Goal: Task Accomplishment & Management: Complete application form

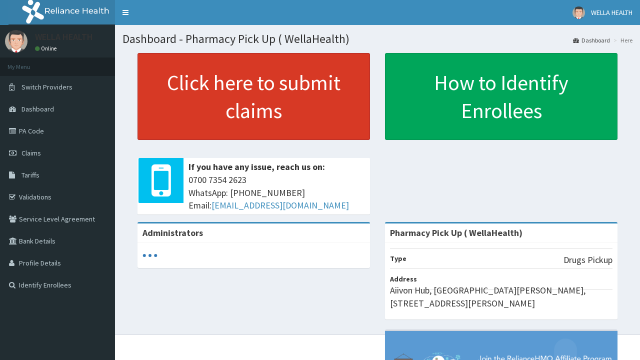
click at [254, 97] on link "Click here to submit claims" at bounding box center [254, 96] width 233 height 87
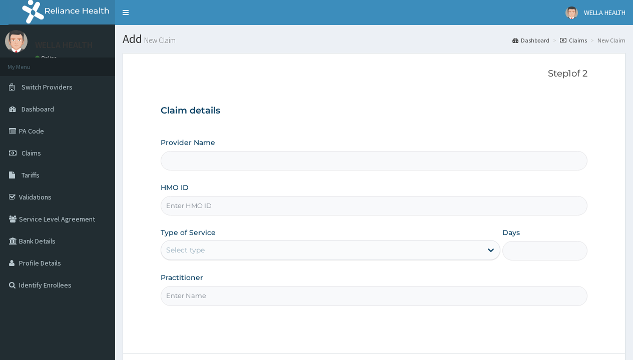
type input "Pharmacy Pick Up ( WellaHealth)"
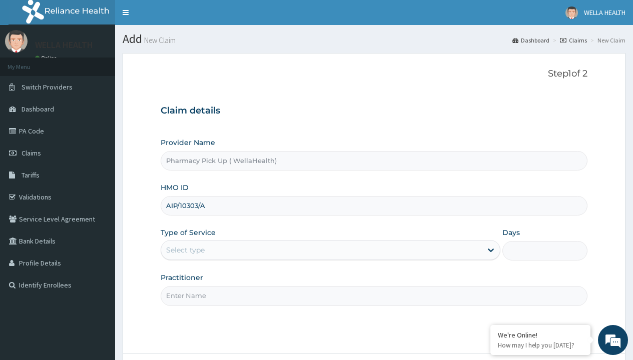
type input "AIP/10303/A"
type input "WellaHealth"
click at [185, 250] on div "Select type" at bounding box center [185, 250] width 39 height 10
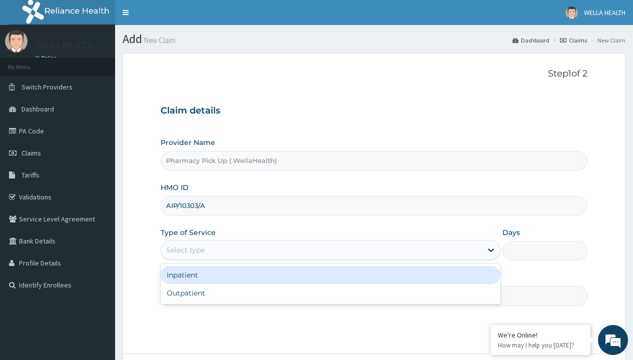
click at [330, 293] on div "Outpatient" at bounding box center [331, 293] width 340 height 18
type input "1"
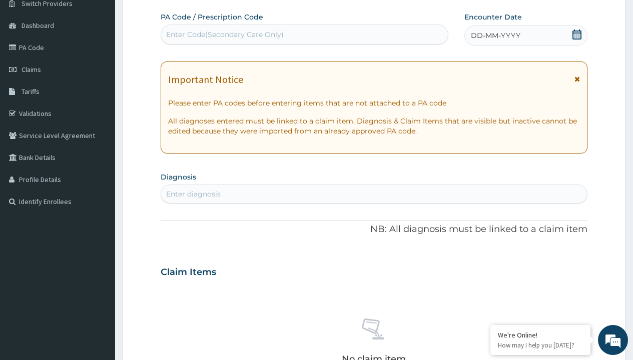
click at [495, 36] on span "DD-MM-YYYY" at bounding box center [496, 36] width 50 height 10
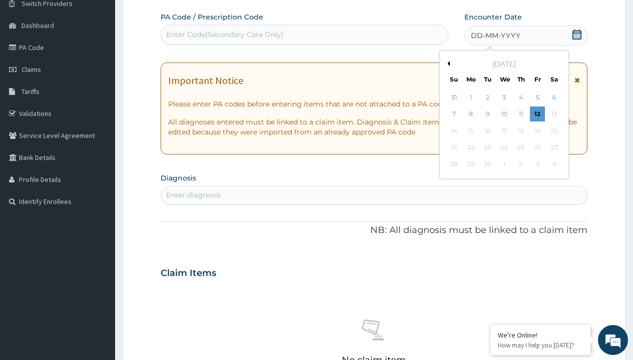
click at [447, 64] on button "Previous Month" at bounding box center [447, 63] width 5 height 5
click at [537, 98] on div "1" at bounding box center [537, 97] width 15 height 15
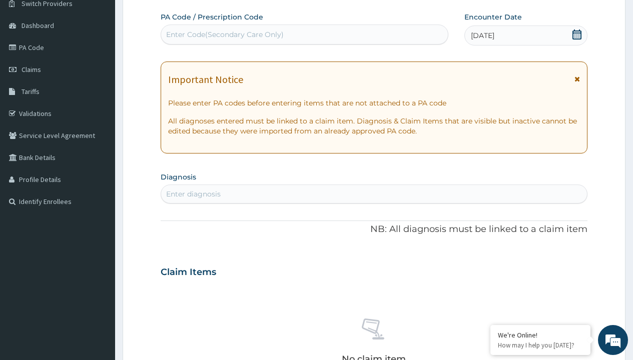
click at [193, 194] on div "Enter diagnosis" at bounding box center [193, 194] width 55 height 10
type input "prescription collected"
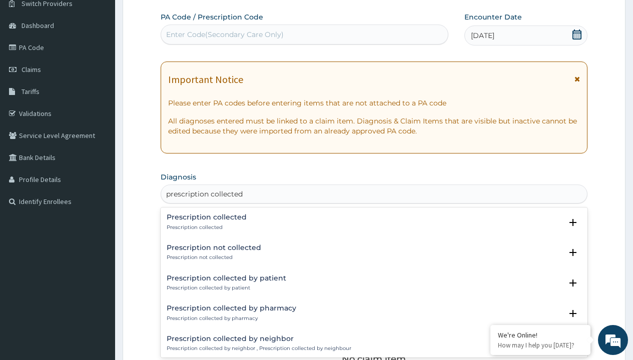
click at [205, 227] on p "Prescription collected" at bounding box center [207, 227] width 80 height 7
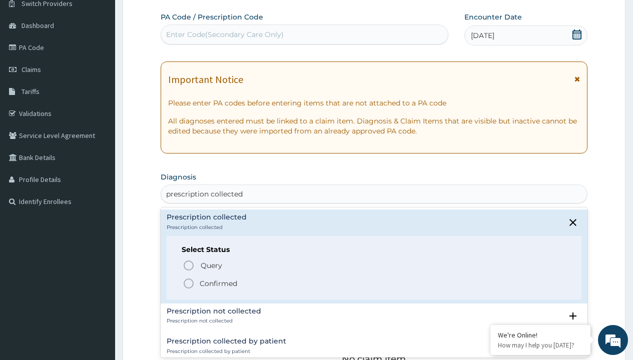
click at [218, 283] on p "Confirmed" at bounding box center [219, 284] width 38 height 10
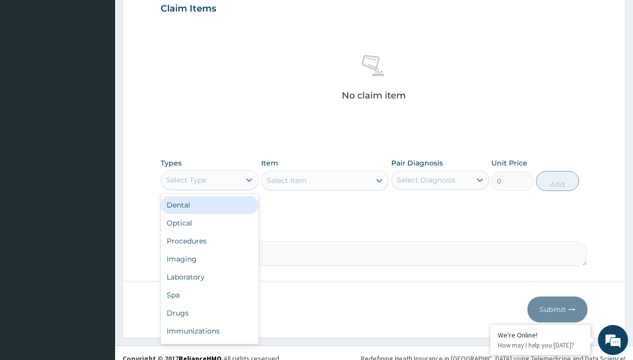
type input "procedures"
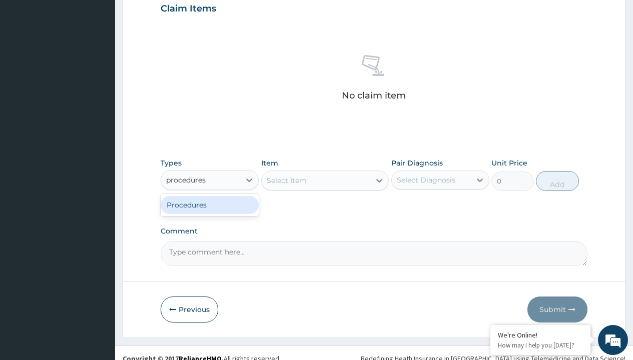
click at [210, 205] on div "Procedures" at bounding box center [210, 205] width 98 height 18
click at [286, 180] on div "Select Item" at bounding box center [287, 181] width 40 height 10
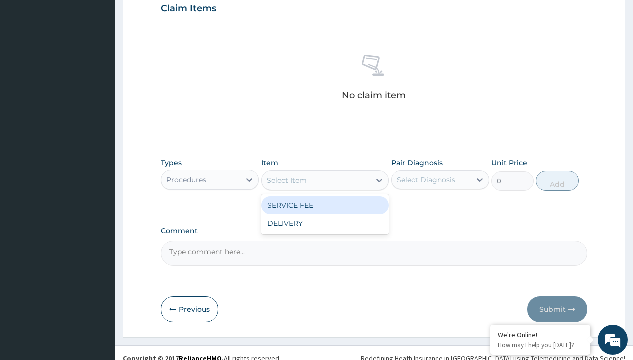
type input "service fee"
click at [325, 205] on div "SERVICE FEE" at bounding box center [325, 206] width 128 height 18
type input "100"
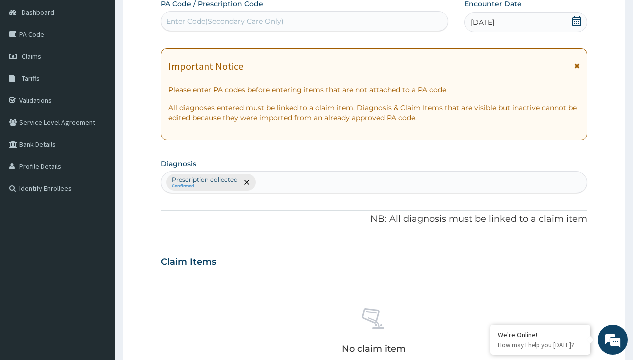
type input "prescription collected"
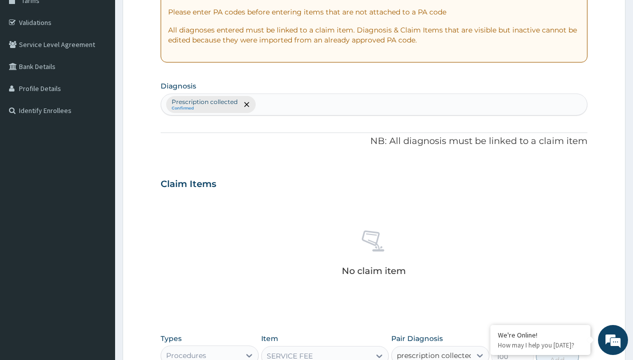
scroll to position [0, 0]
checkbox input "true"
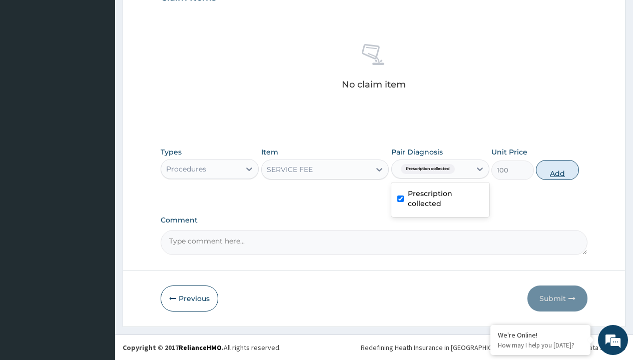
click at [557, 170] on button "Add" at bounding box center [557, 170] width 43 height 20
type input "0"
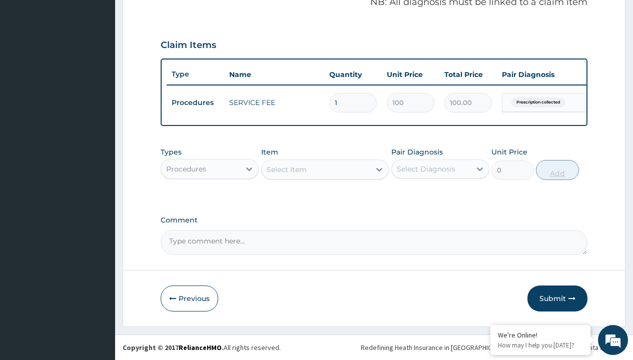
scroll to position [321, 0]
click at [186, 169] on div "Procedures" at bounding box center [186, 169] width 40 height 10
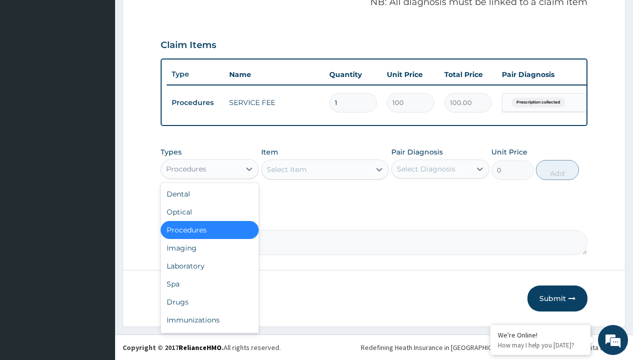
type input "drugs"
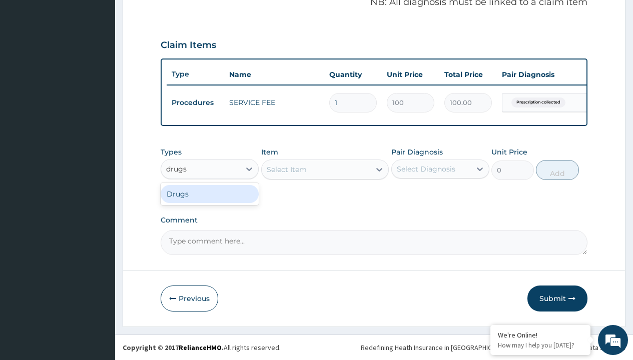
click at [210, 194] on div "Drugs" at bounding box center [210, 194] width 98 height 18
click at [286, 169] on div "Select Item" at bounding box center [287, 170] width 40 height 10
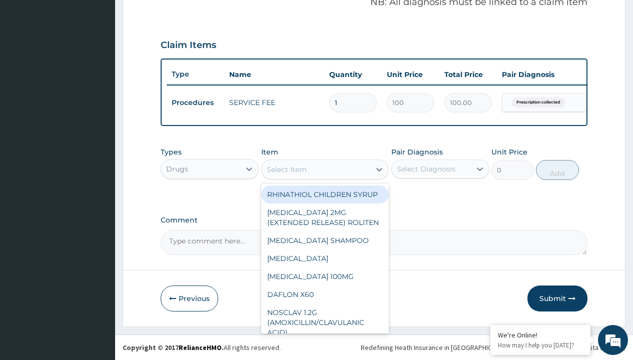
type input "ursodeoxycholic acid 250mg x 50"
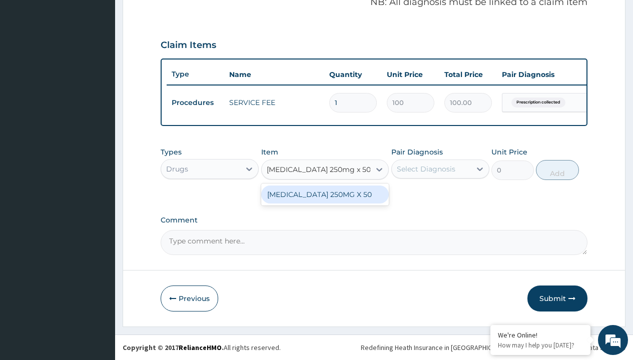
click at [325, 199] on div "URSODEOXYCHOLIC ACID 250MG X 50" at bounding box center [325, 195] width 128 height 18
type input "750"
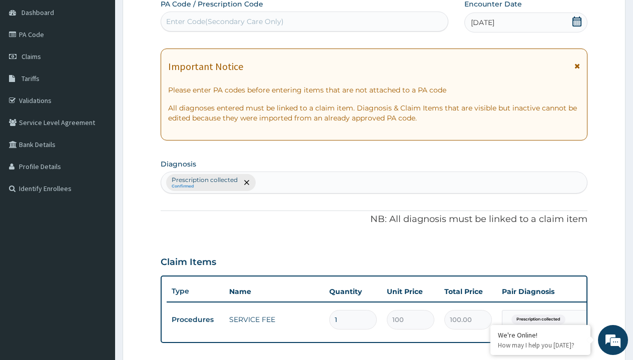
type input "prescription collected"
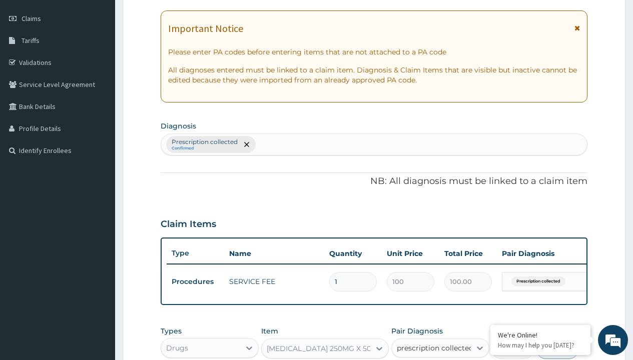
scroll to position [321, 0]
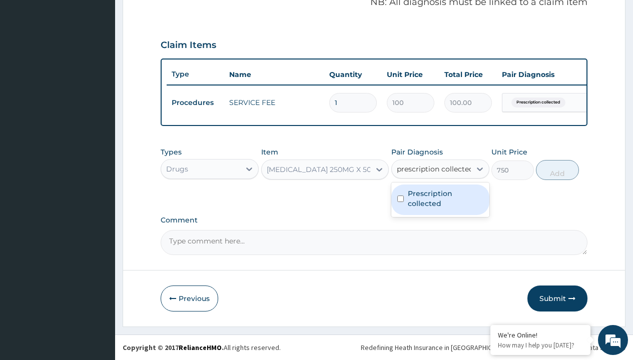
click at [440, 200] on label "Prescription collected" at bounding box center [446, 199] width 76 height 20
checkbox input "true"
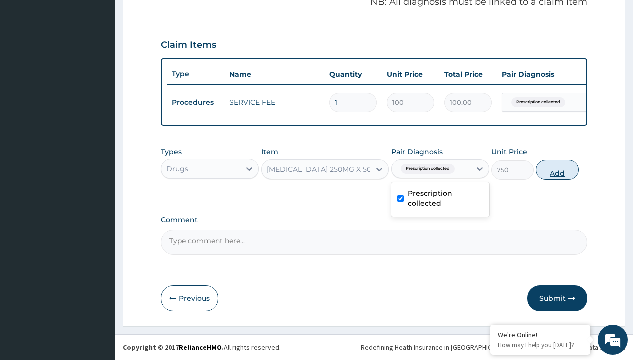
click at [557, 170] on button "Add" at bounding box center [557, 170] width 43 height 20
type input "0"
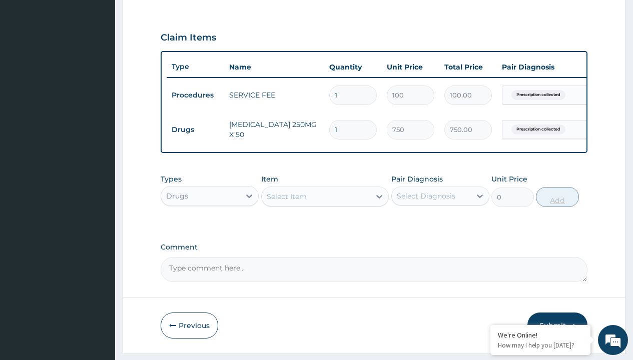
type input "30"
type input "22500.00"
type input "30"
click at [195, 130] on td "Drugs" at bounding box center [196, 130] width 58 height 19
type input "procedures"
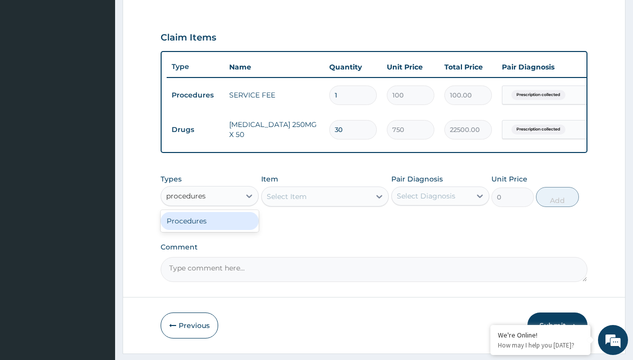
scroll to position [0, 0]
click at [210, 228] on div "Procedures" at bounding box center [210, 221] width 98 height 18
click at [286, 202] on div "Select Item" at bounding box center [287, 197] width 40 height 10
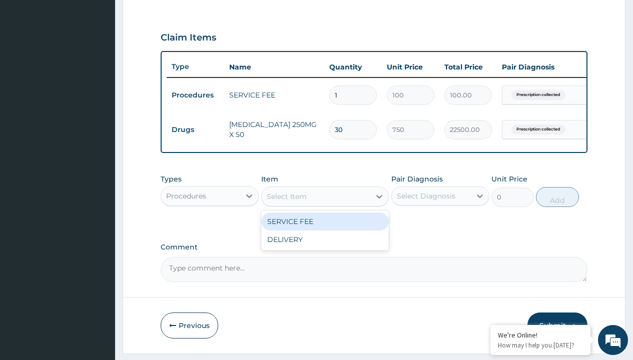
type input "delivery"
click at [325, 229] on div "DELIVERY" at bounding box center [325, 222] width 128 height 18
type input "2000"
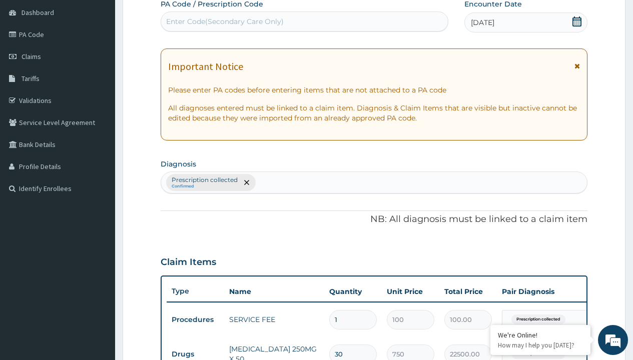
type input "prescription collected"
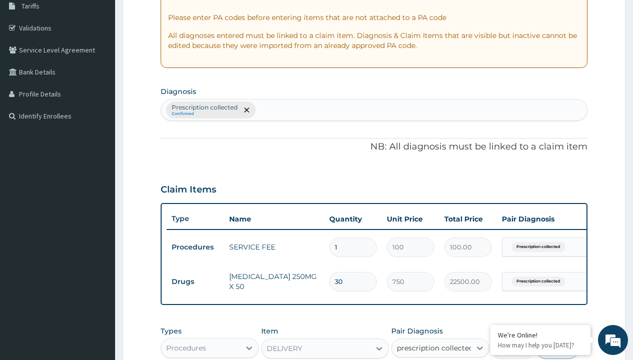
scroll to position [0, 0]
checkbox input "true"
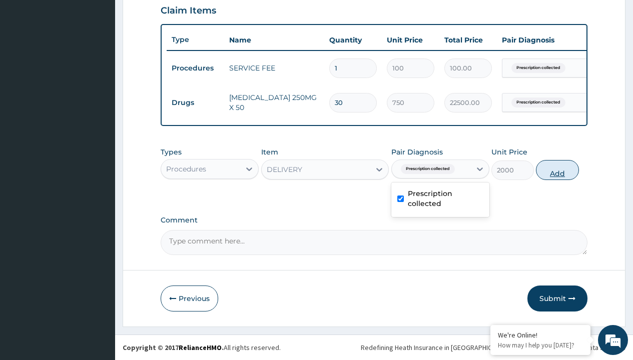
click at [557, 170] on button "Add" at bounding box center [557, 170] width 43 height 20
type input "0"
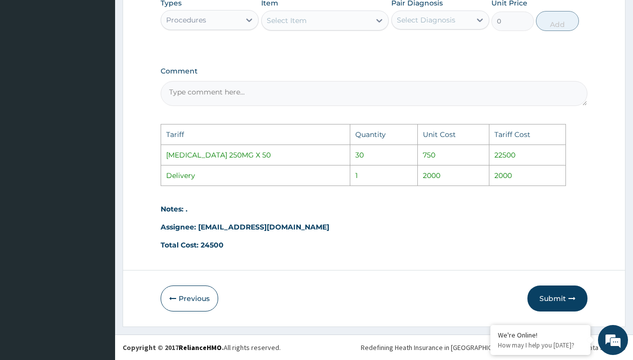
scroll to position [539, 0]
click at [565, 296] on button "Submit" at bounding box center [557, 299] width 60 height 26
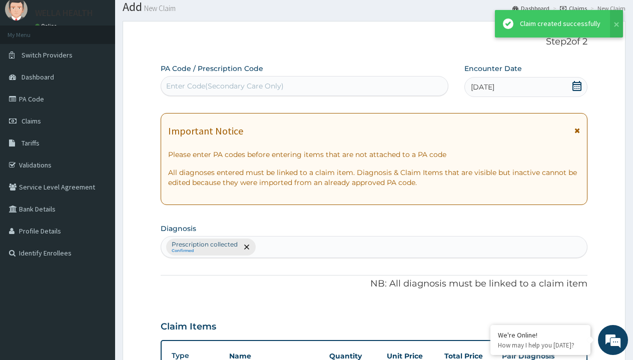
scroll to position [390, 0]
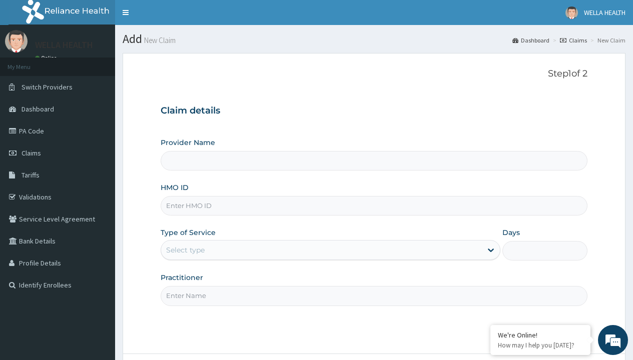
type input "Pharmacy Pick Up ( WellaHealth)"
type input "API/10078/D"
type input "WellaHealth"
click at [185, 250] on div "Select type" at bounding box center [185, 250] width 39 height 10
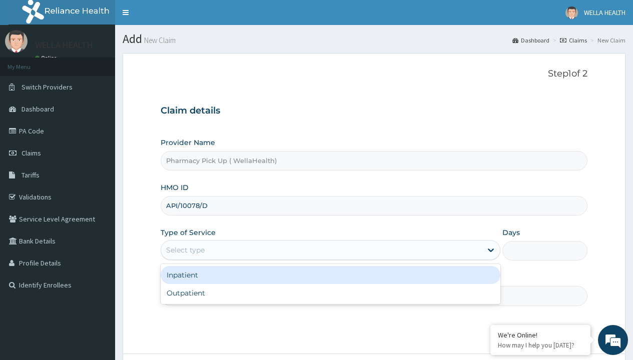
click at [330, 293] on div "Outpatient" at bounding box center [331, 293] width 340 height 18
type input "1"
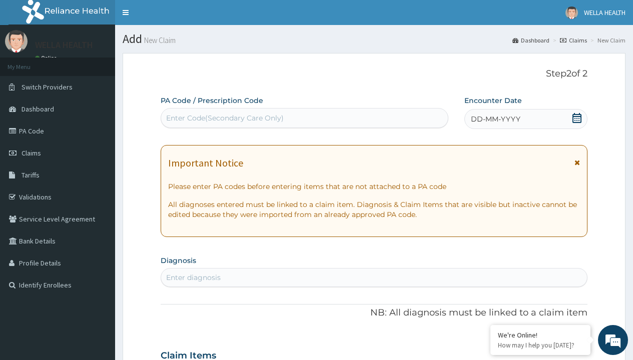
scroll to position [84, 0]
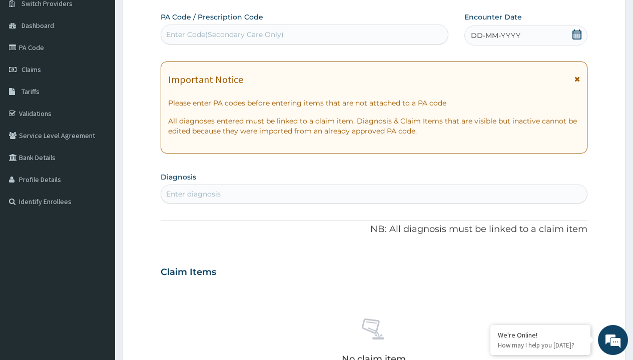
click at [495, 36] on span "DD-MM-YYYY" at bounding box center [496, 36] width 50 height 10
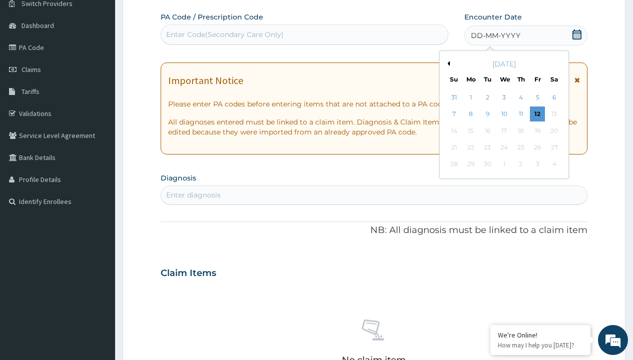
click at [447, 64] on button "Previous Month" at bounding box center [447, 63] width 5 height 5
click at [537, 98] on div "1" at bounding box center [537, 97] width 15 height 15
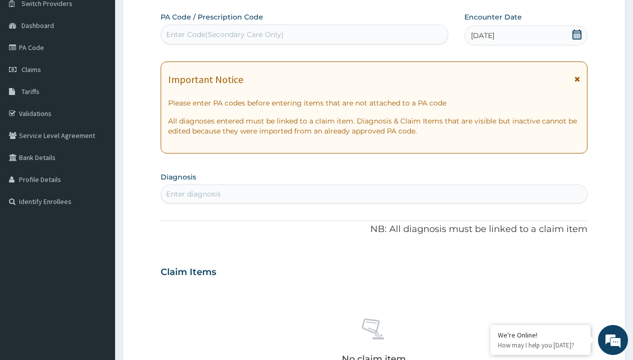
click at [193, 194] on div "Enter diagnosis" at bounding box center [193, 194] width 55 height 10
type input "prescription collected"
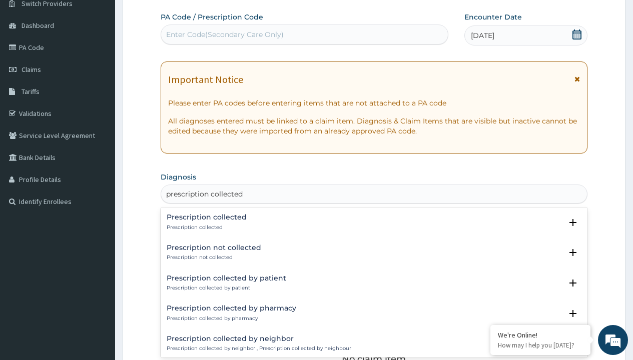
click at [205, 227] on p "Prescription collected" at bounding box center [207, 227] width 80 height 7
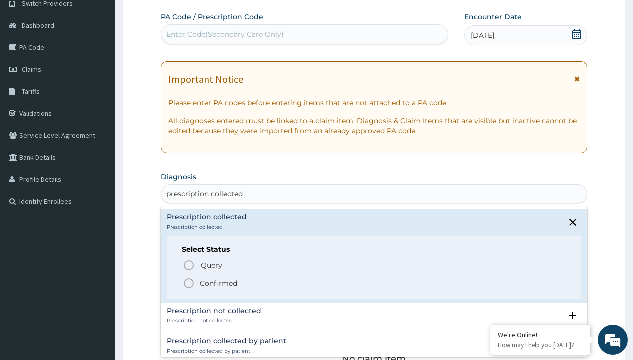
click at [218, 283] on p "Confirmed" at bounding box center [219, 284] width 38 height 10
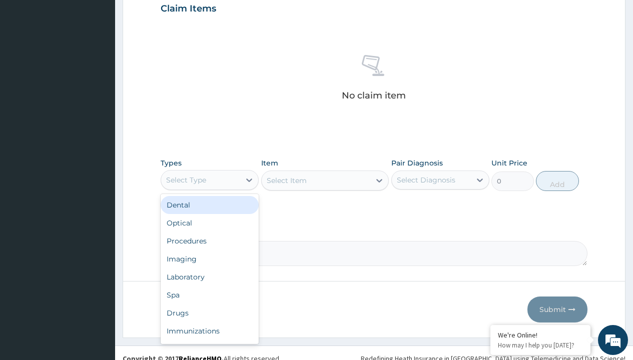
type input "procedures"
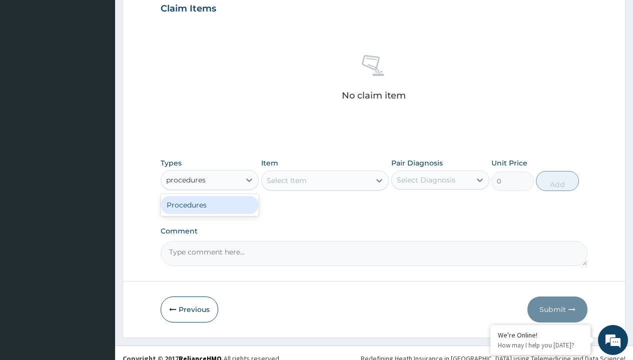
click at [210, 205] on div "Procedures" at bounding box center [210, 205] width 98 height 18
click at [286, 180] on div "Select Item" at bounding box center [325, 181] width 128 height 20
click at [186, 180] on div "Procedures" at bounding box center [186, 180] width 40 height 10
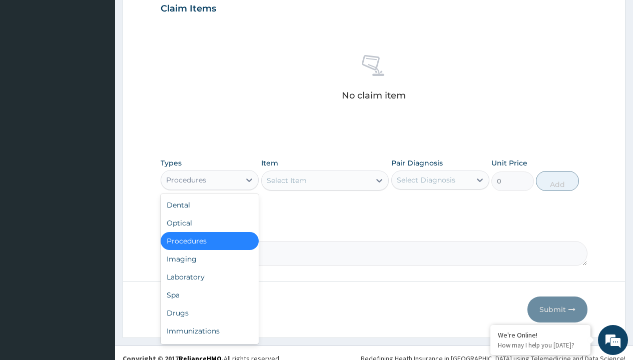
type input "procedures"
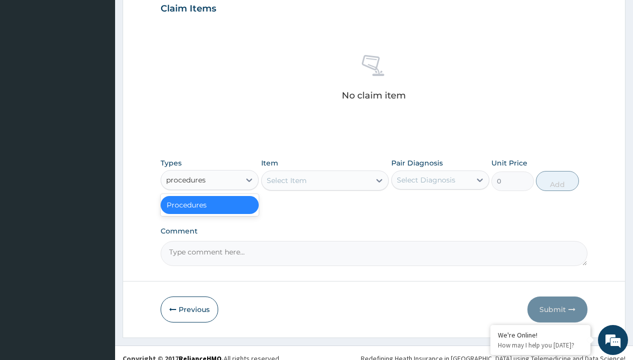
click at [210, 205] on div "Procedures" at bounding box center [210, 205] width 98 height 18
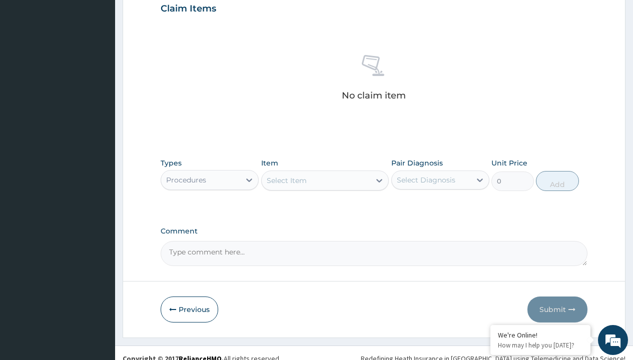
click at [286, 180] on div "Select Item" at bounding box center [287, 181] width 40 height 10
type input "service fee"
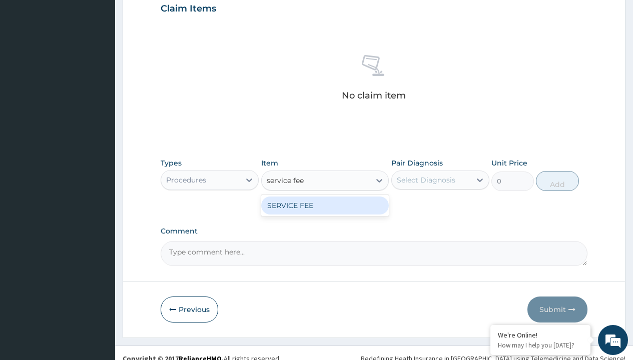
click at [325, 205] on div "SERVICE FEE" at bounding box center [325, 206] width 128 height 18
type input "100"
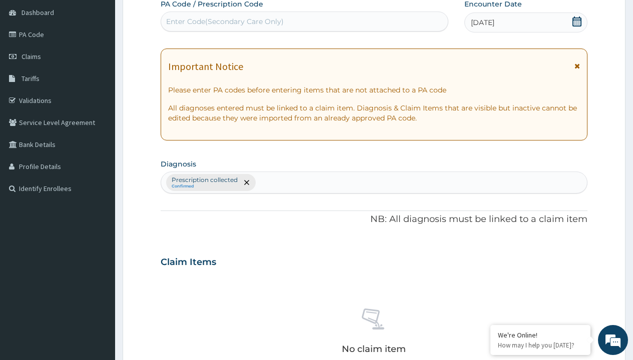
scroll to position [175, 0]
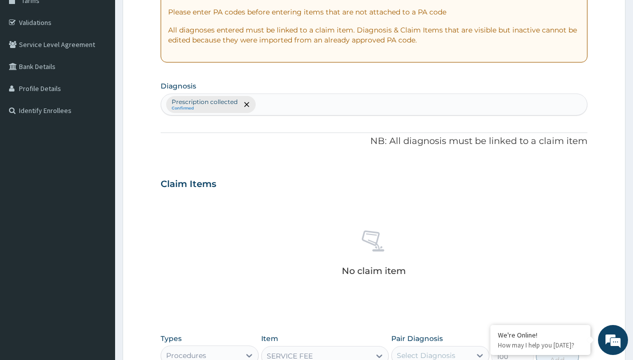
type input "prescription collected"
checkbox input "true"
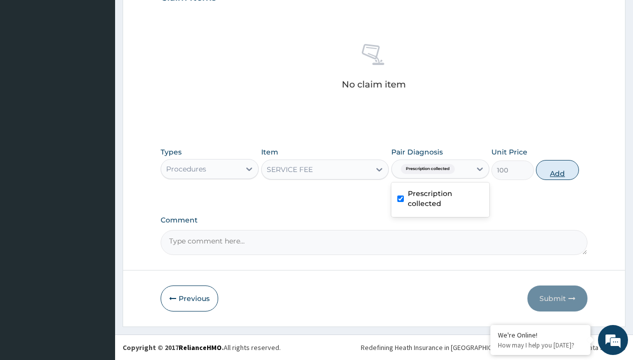
click at [557, 170] on button "Add" at bounding box center [557, 170] width 43 height 20
type input "0"
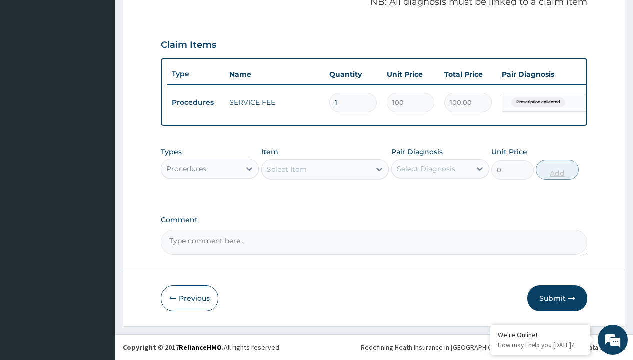
scroll to position [321, 0]
click at [186, 169] on div "Procedures" at bounding box center [186, 169] width 40 height 10
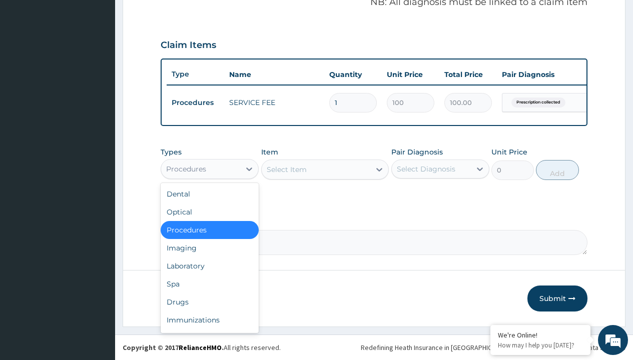
type input "drugs"
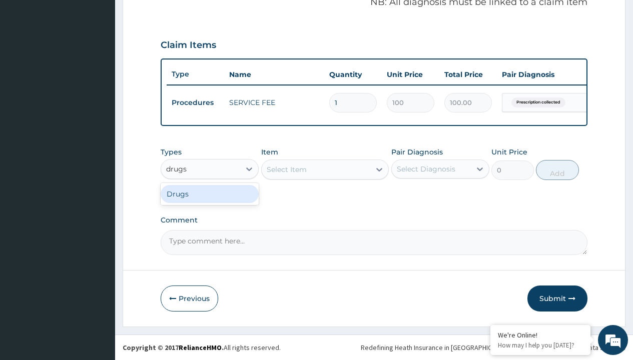
scroll to position [0, 0]
click at [210, 194] on div "Drugs" at bounding box center [210, 194] width 98 height 18
click at [286, 169] on div "Select Item" at bounding box center [287, 170] width 40 height 10
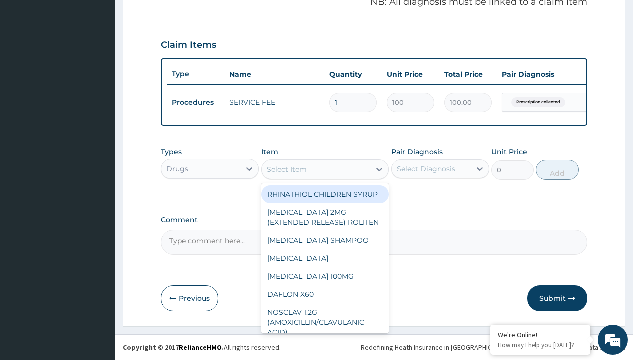
type input "rhinathiol children syrup"
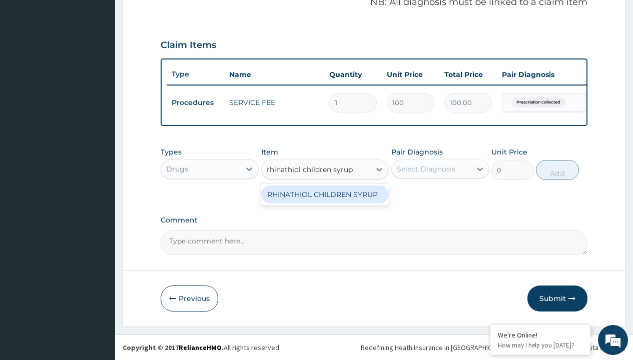
click at [325, 194] on div "RHINATHIOL CHILDREN SYRUP" at bounding box center [325, 195] width 128 height 18
type input "8455"
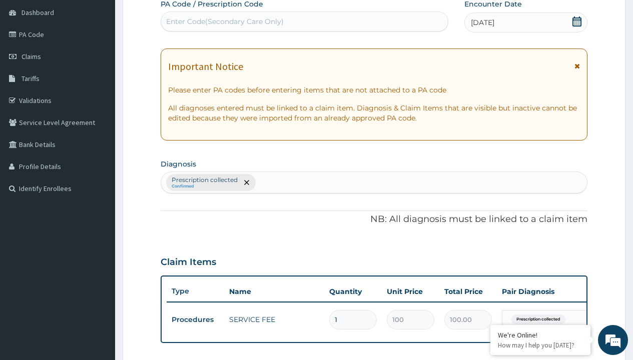
type input "prescription collected"
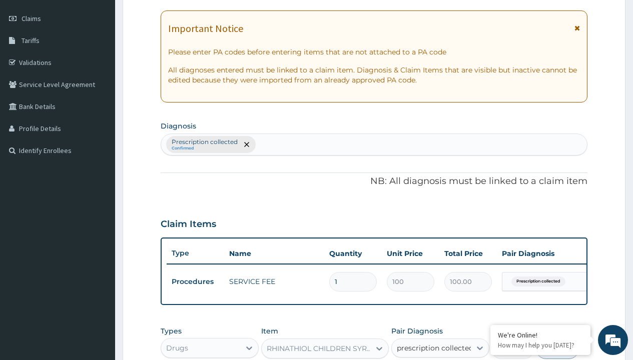
checkbox input "true"
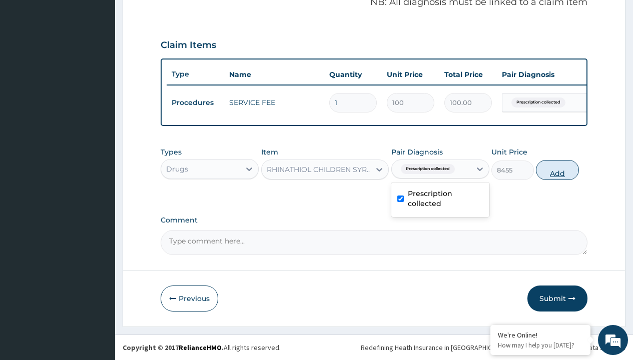
click at [557, 170] on button "Add" at bounding box center [557, 170] width 43 height 20
type input "0"
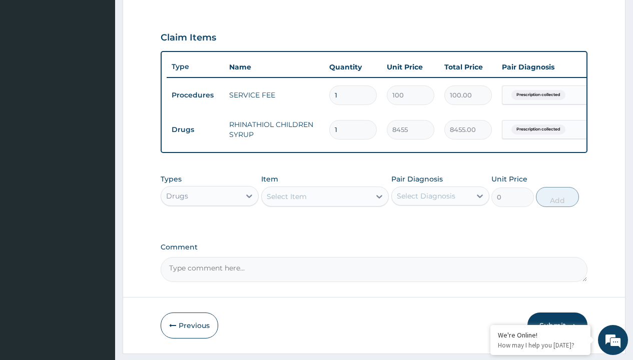
click at [195, 130] on td "Drugs" at bounding box center [196, 130] width 58 height 19
type input "procedures"
click at [210, 228] on div "Procedures" at bounding box center [210, 221] width 98 height 18
click at [286, 202] on div "Select Item" at bounding box center [287, 197] width 40 height 10
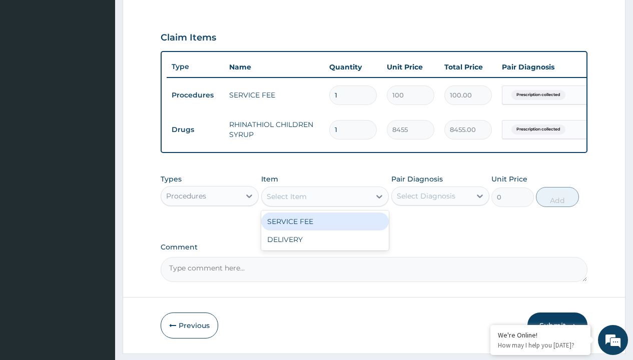
type input "delivery"
click at [325, 229] on div "DELIVERY" at bounding box center [325, 222] width 128 height 18
type input "2000"
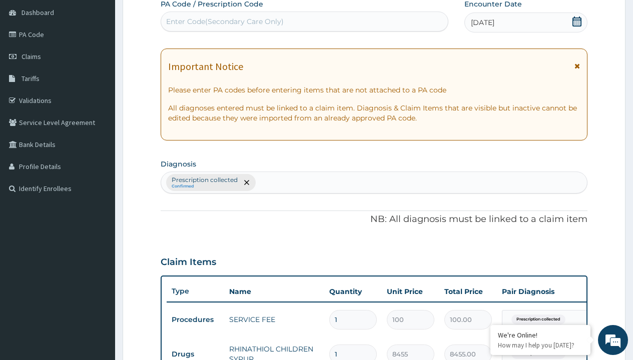
type input "prescription collected"
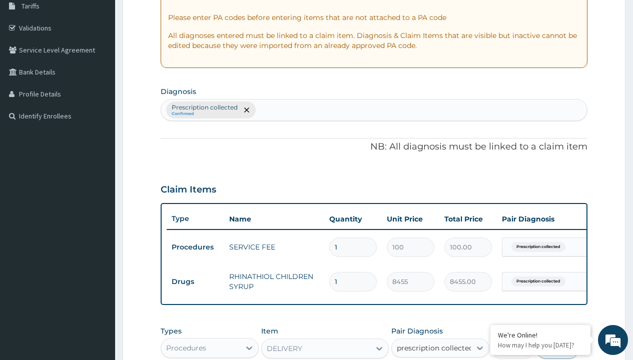
checkbox input "true"
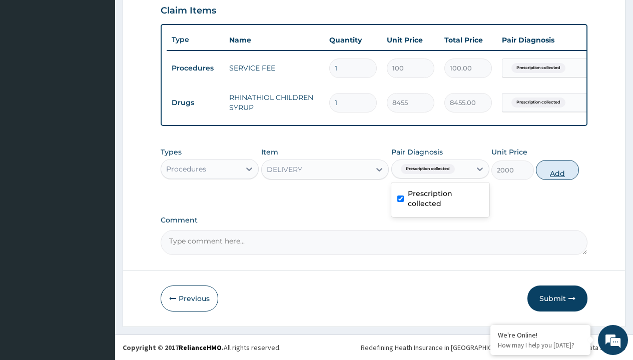
click at [557, 170] on button "Add" at bounding box center [557, 170] width 43 height 20
type input "0"
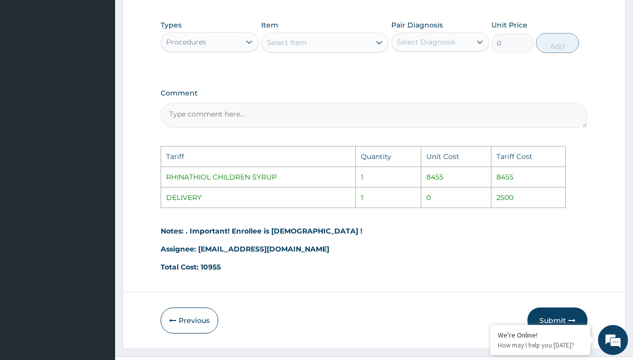
scroll to position [539, 0]
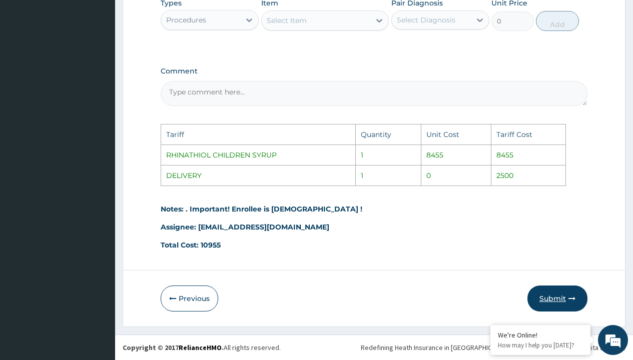
click at [552, 294] on button "Submit" at bounding box center [557, 299] width 60 height 26
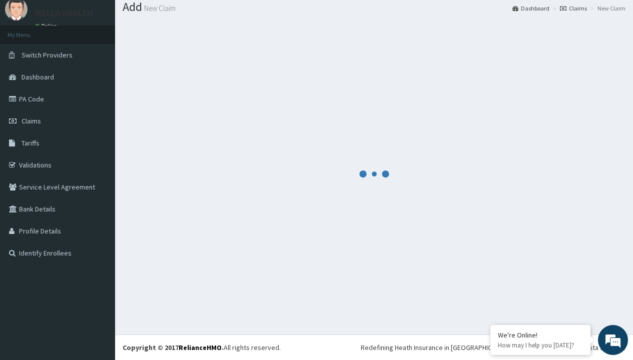
scroll to position [390, 0]
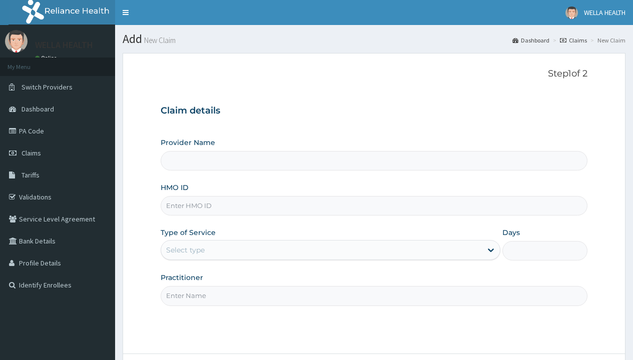
type input "Pharmacy Pick Up ( WellaHealth)"
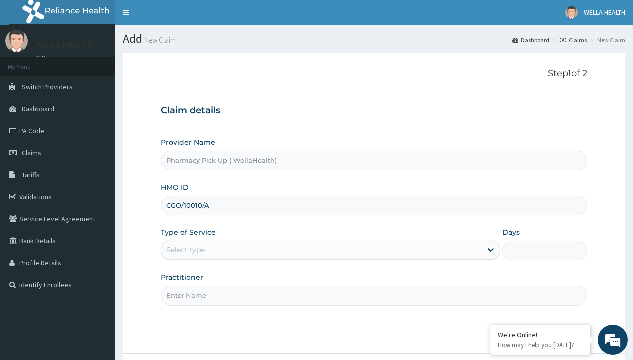
type input "CGO/10010/A"
type input "WellaHealth"
click at [185, 250] on div "Select type" at bounding box center [185, 250] width 39 height 10
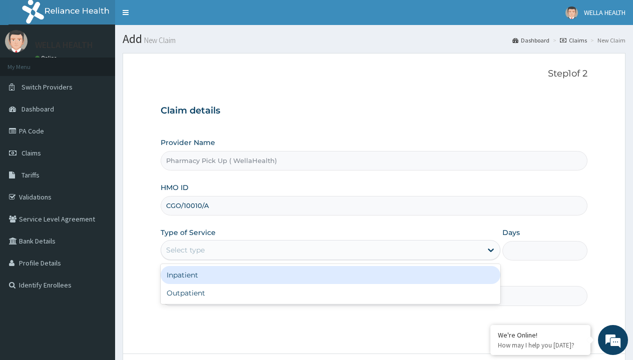
click at [330, 293] on div "Outpatient" at bounding box center [331, 293] width 340 height 18
type input "1"
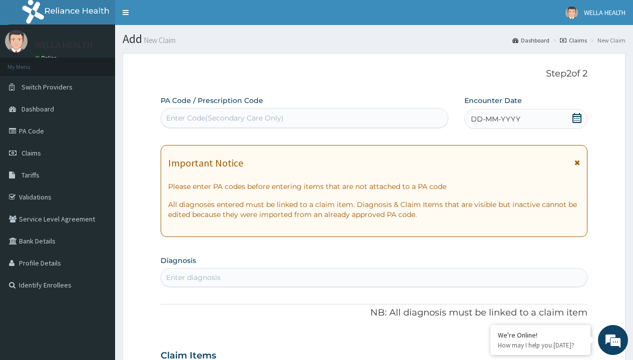
scroll to position [84, 0]
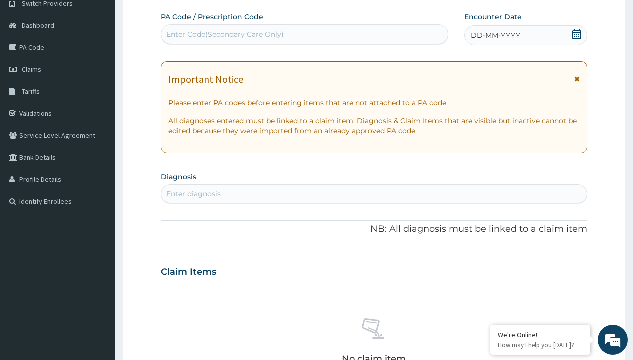
click at [495, 36] on span "DD-MM-YYYY" at bounding box center [496, 36] width 50 height 10
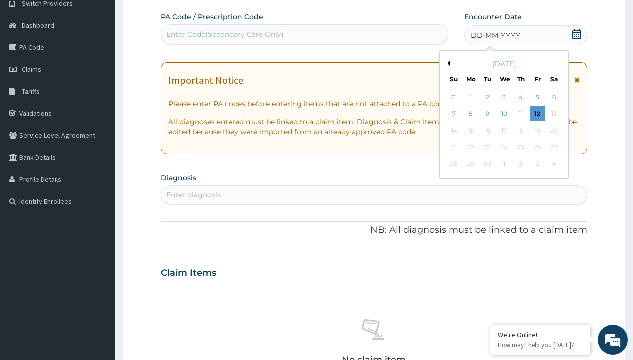
click at [447, 64] on button "Previous Month" at bounding box center [447, 63] width 5 height 5
click at [537, 98] on div "1" at bounding box center [537, 97] width 15 height 15
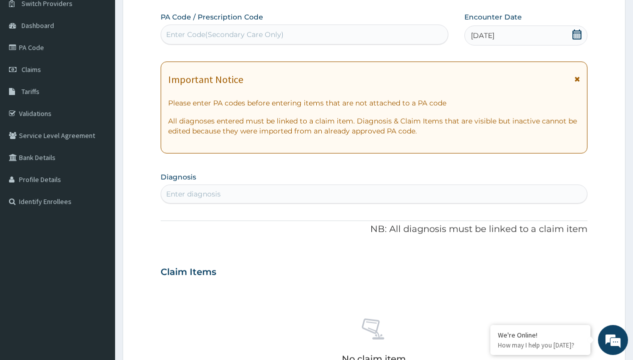
click at [193, 194] on div "Enter diagnosis" at bounding box center [193, 194] width 55 height 10
type input "prescription collected"
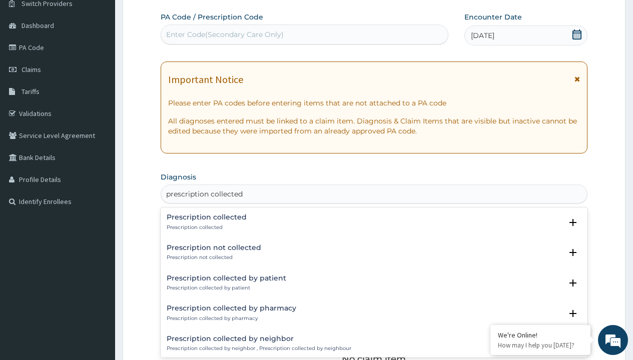
click at [205, 227] on p "Prescription collected" at bounding box center [207, 227] width 80 height 7
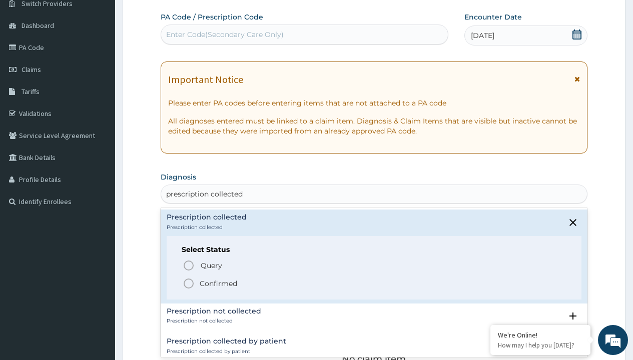
click at [218, 283] on p "Confirmed" at bounding box center [219, 284] width 38 height 10
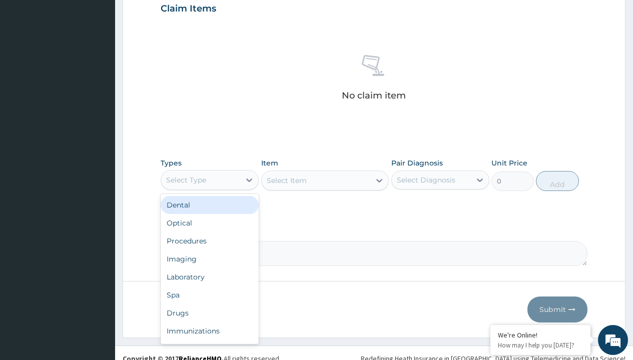
type input "procedures"
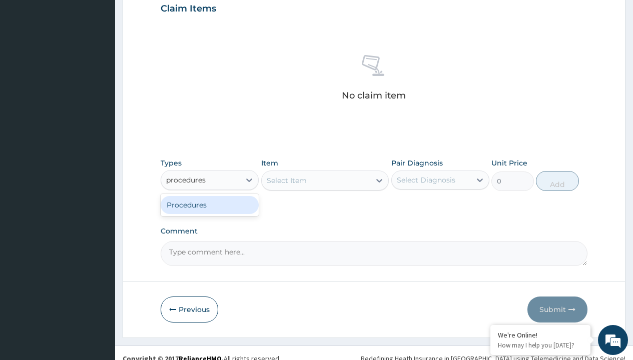
click at [210, 205] on div "Procedures" at bounding box center [210, 205] width 98 height 18
click at [286, 180] on div "Select Item" at bounding box center [325, 181] width 128 height 20
click at [186, 180] on div "Procedures" at bounding box center [186, 180] width 40 height 10
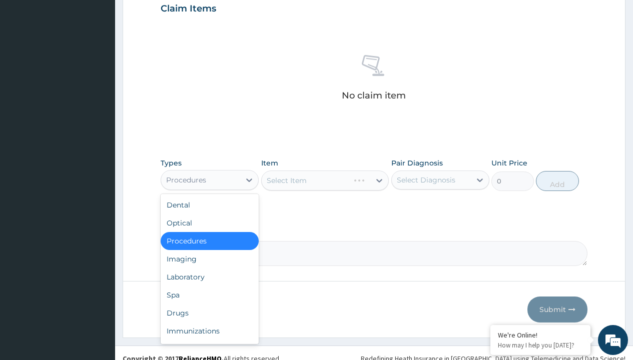
type input "procedures"
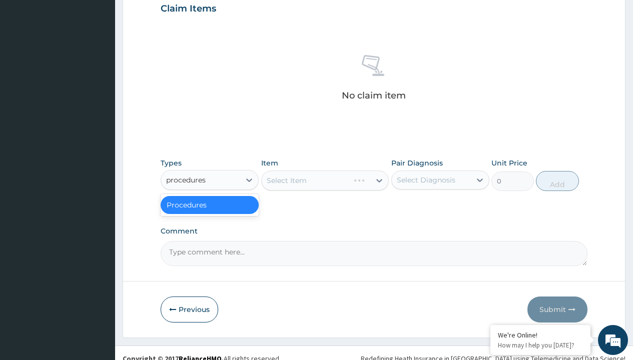
click at [210, 205] on div "Procedures" at bounding box center [210, 205] width 98 height 18
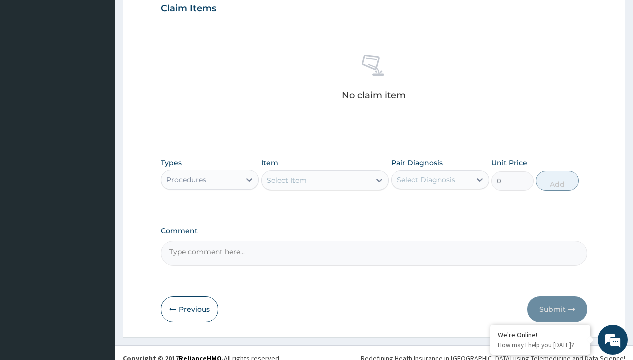
click at [286, 180] on div "Select Item" at bounding box center [287, 181] width 40 height 10
type input "service fee"
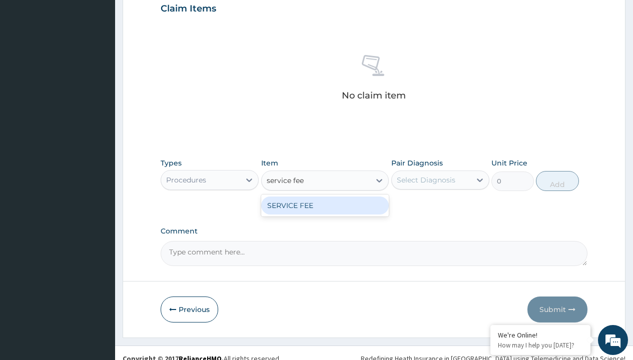
click at [325, 205] on div "SERVICE FEE" at bounding box center [325, 206] width 128 height 18
type input "100"
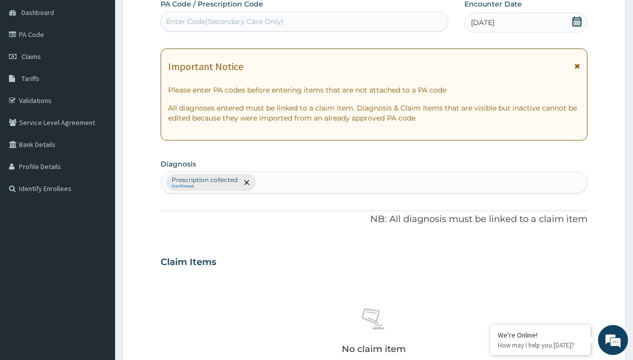
type input "prescription collected"
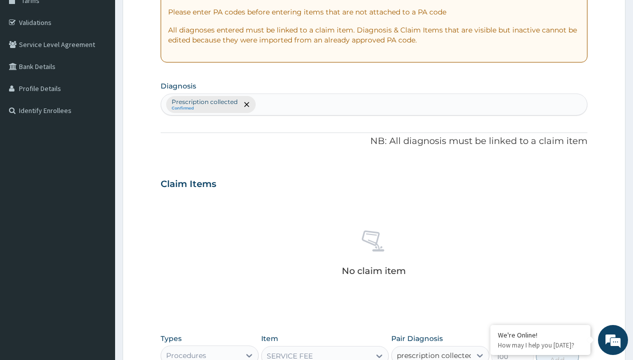
checkbox input "true"
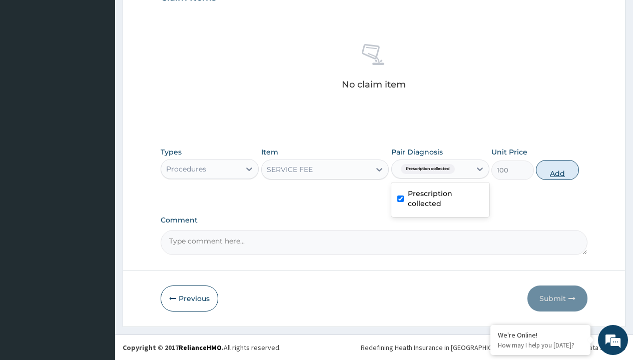
click at [557, 170] on button "Add" at bounding box center [557, 170] width 43 height 20
type input "0"
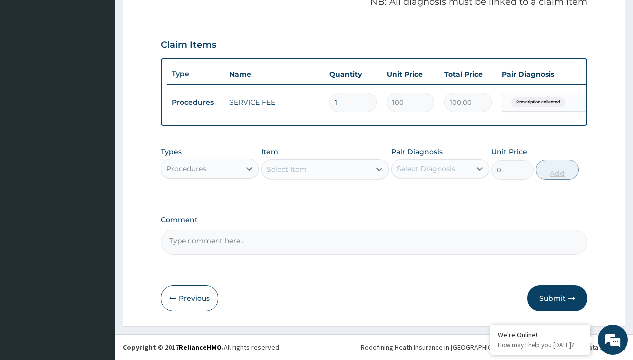
scroll to position [321, 0]
click at [186, 169] on div "Procedures" at bounding box center [186, 169] width 40 height 10
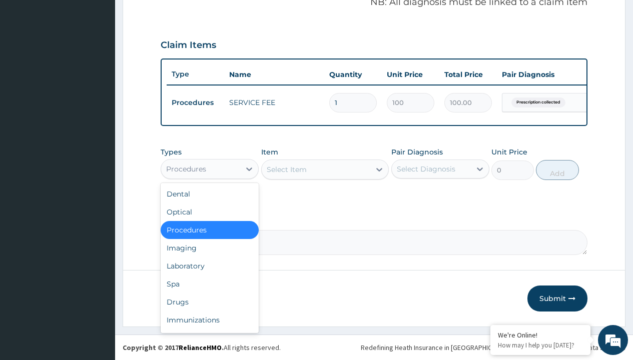
type input "drugs"
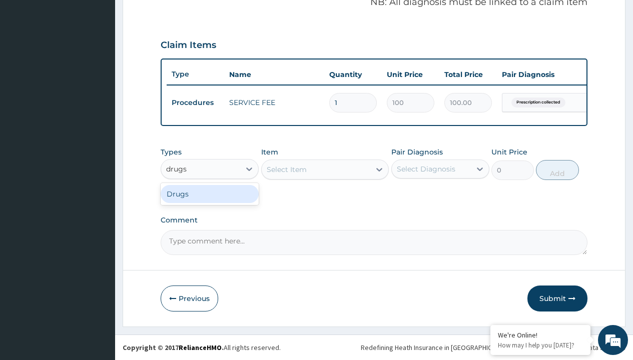
click at [210, 194] on div "Drugs" at bounding box center [210, 194] width 98 height 18
click at [286, 169] on div "Select Item" at bounding box center [325, 170] width 128 height 20
type input "linagliptin 5mg (linajen) x30"
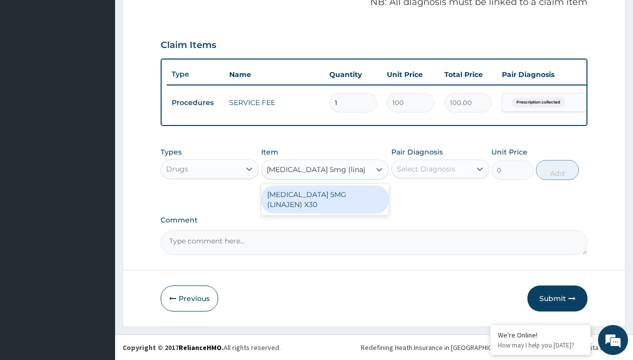
click at [325, 194] on div "[MEDICAL_DATA] 5MG (LINAJEN) X30" at bounding box center [325, 200] width 128 height 28
type input "696.7000122070312"
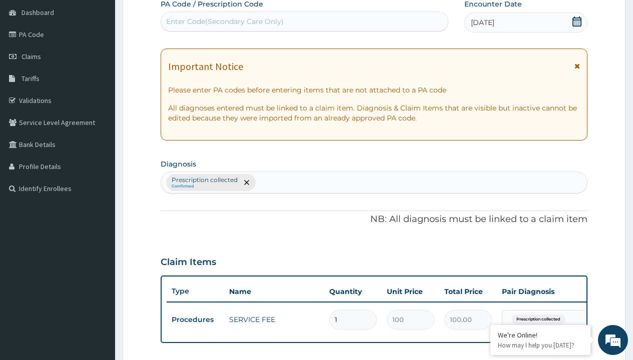
type input "prescription collected"
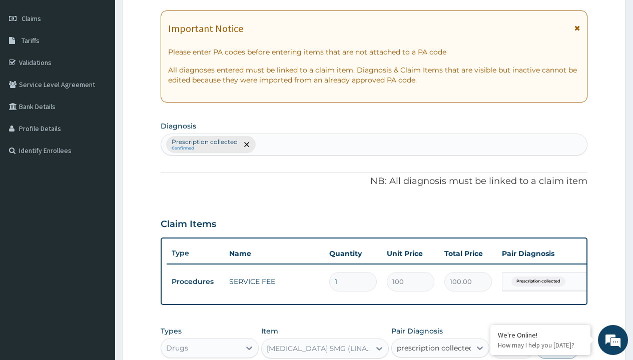
checkbox input "true"
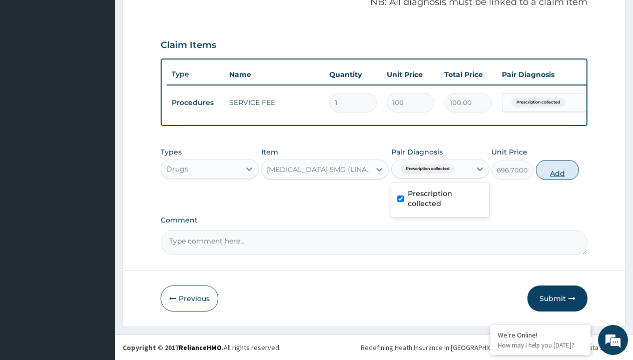
click at [557, 170] on button "Add" at bounding box center [557, 170] width 43 height 20
type input "0"
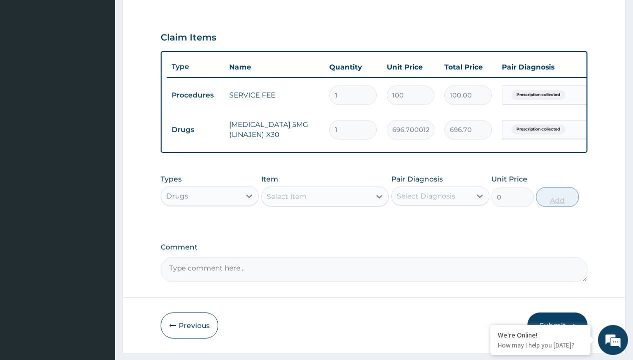
type input "30"
type input "20901.00"
type input "30"
click at [195, 130] on td "Drugs" at bounding box center [196, 130] width 58 height 19
type input "procedures"
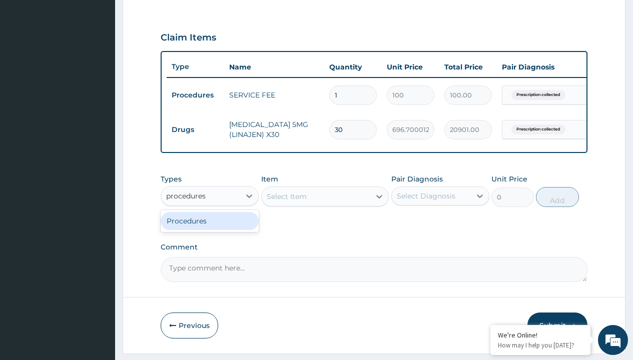
scroll to position [0, 0]
click at [210, 228] on div "Procedures" at bounding box center [210, 221] width 98 height 18
click at [286, 202] on div "Select Item" at bounding box center [287, 197] width 40 height 10
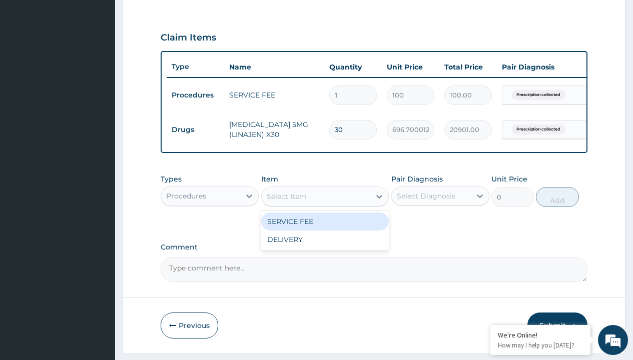
type input "delivery"
click at [325, 229] on div "DELIVERY" at bounding box center [325, 222] width 128 height 18
type input "2000"
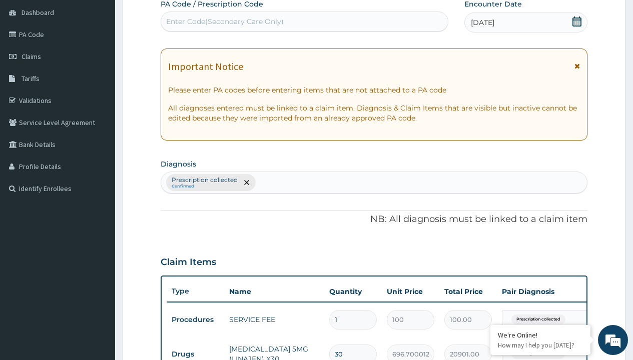
scroll to position [169, 0]
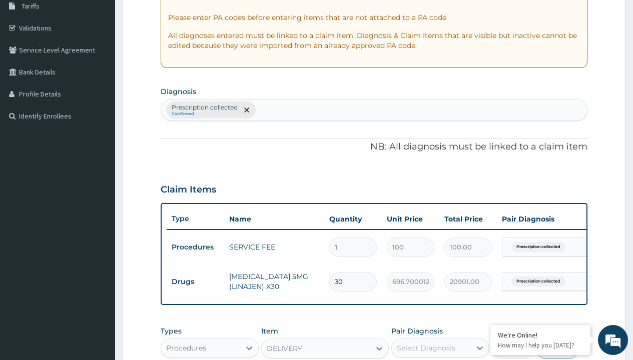
type input "prescription collected"
checkbox input "true"
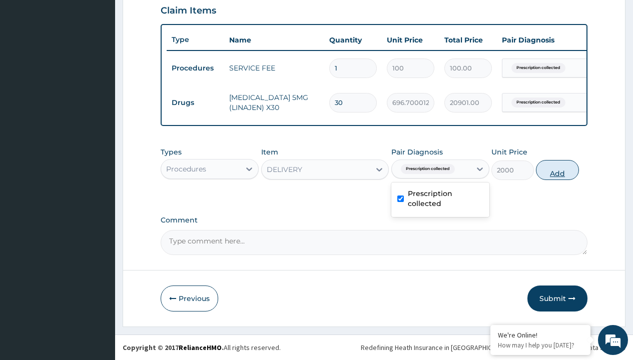
click at [557, 170] on button "Add" at bounding box center [557, 170] width 43 height 20
type input "0"
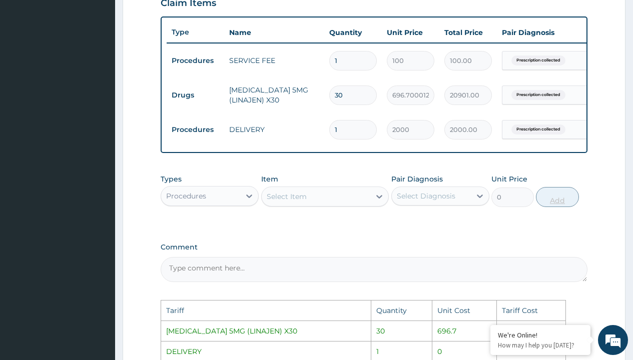
scroll to position [539, 0]
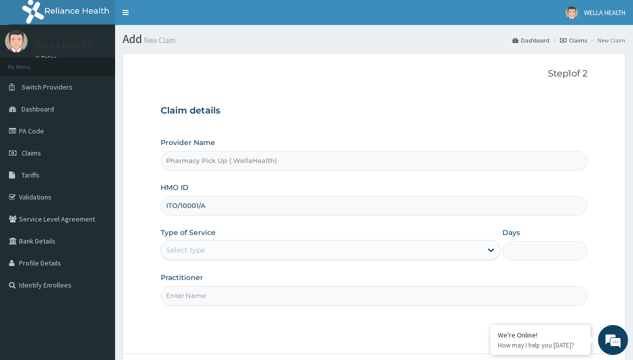
type input "ITO/10001/A"
type input "WellaHealth"
click at [185, 250] on div "Select type" at bounding box center [185, 250] width 39 height 10
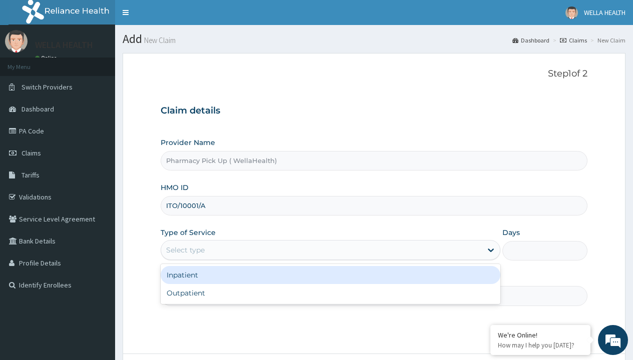
click at [330, 293] on div "Outpatient" at bounding box center [331, 293] width 340 height 18
type input "1"
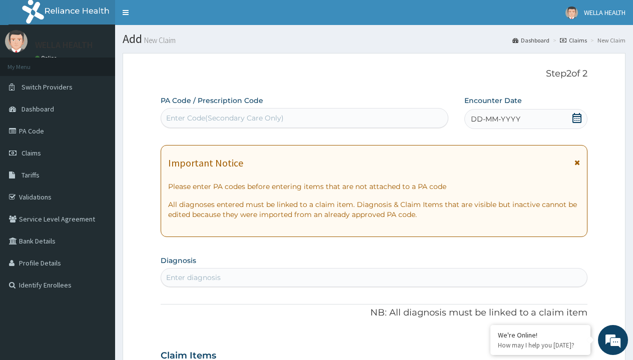
scroll to position [84, 0]
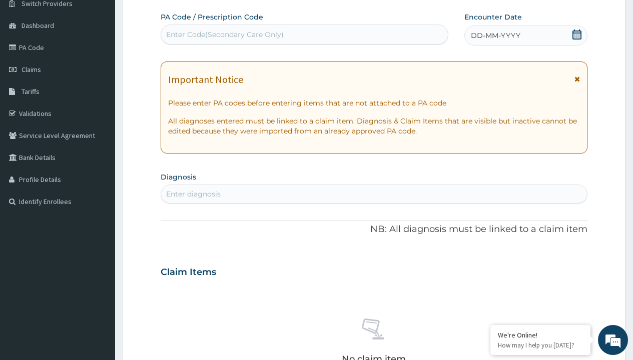
click at [495, 36] on span "DD-MM-YYYY" at bounding box center [496, 36] width 50 height 10
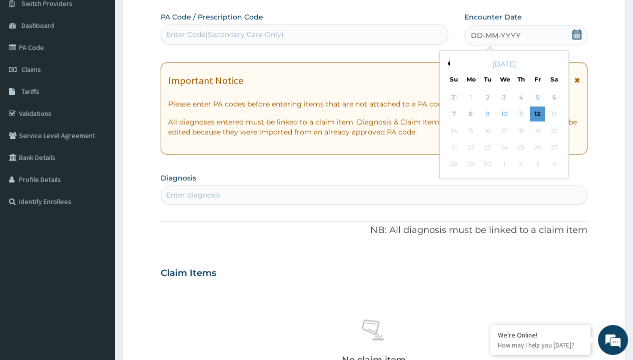
click at [447, 64] on button "Previous Month" at bounding box center [447, 63] width 5 height 5
click at [537, 98] on div "1" at bounding box center [537, 97] width 15 height 15
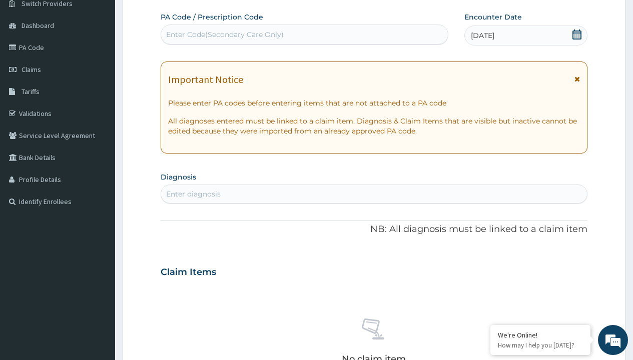
click at [193, 194] on div "Enter diagnosis" at bounding box center [193, 194] width 55 height 10
type input "prescription collected"
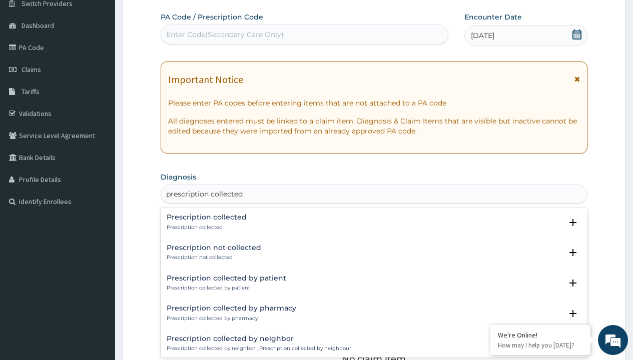
click at [205, 227] on p "Prescription collected" at bounding box center [207, 227] width 80 height 7
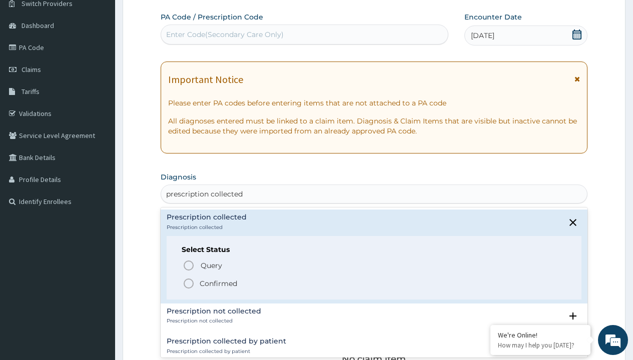
click at [218, 283] on p "Confirmed" at bounding box center [219, 284] width 38 height 10
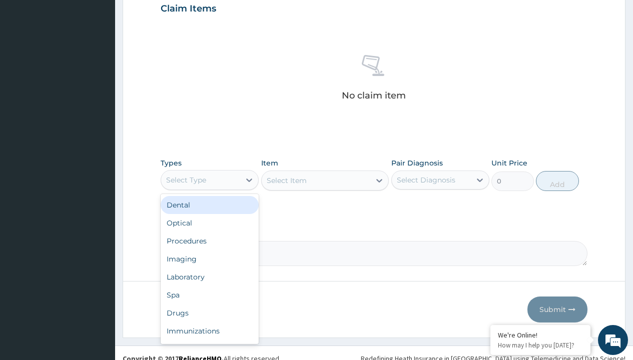
type input "procedures"
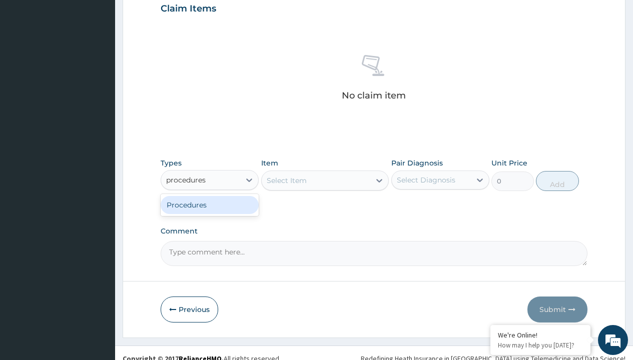
click at [210, 205] on div "Procedures" at bounding box center [210, 205] width 98 height 18
click at [286, 180] on div "Select Item" at bounding box center [325, 181] width 128 height 20
click at [186, 180] on div "Procedures" at bounding box center [186, 180] width 40 height 10
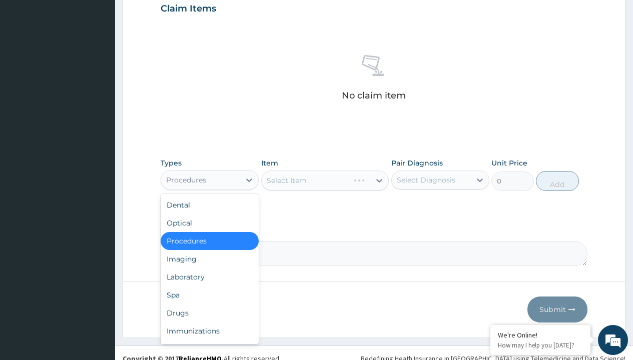
type input "procedures"
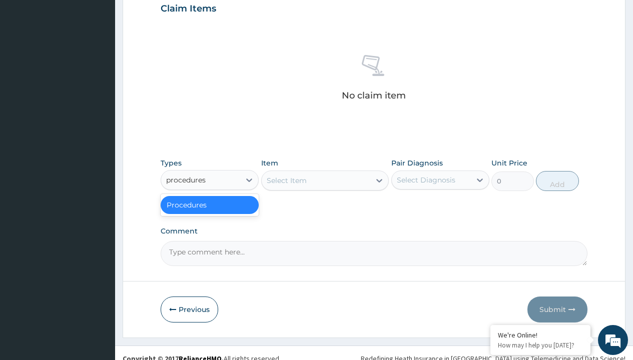
click at [210, 205] on div "Procedures" at bounding box center [210, 205] width 98 height 18
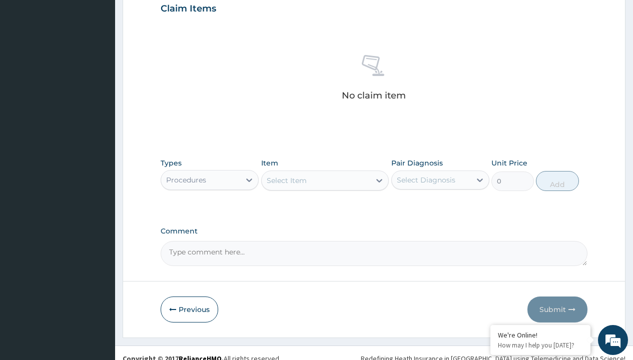
click at [286, 180] on div "Select Item" at bounding box center [287, 181] width 40 height 10
type input "service fee"
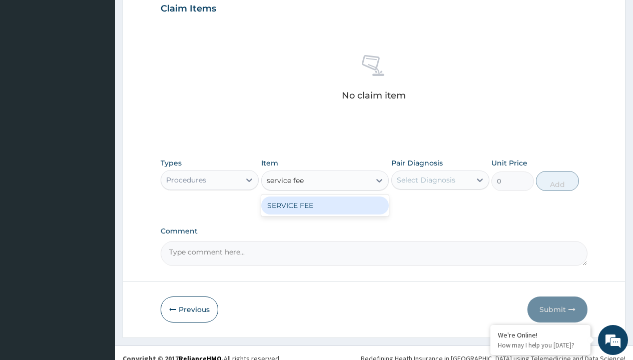
click at [325, 205] on div "SERVICE FEE" at bounding box center [325, 206] width 128 height 18
type input "100"
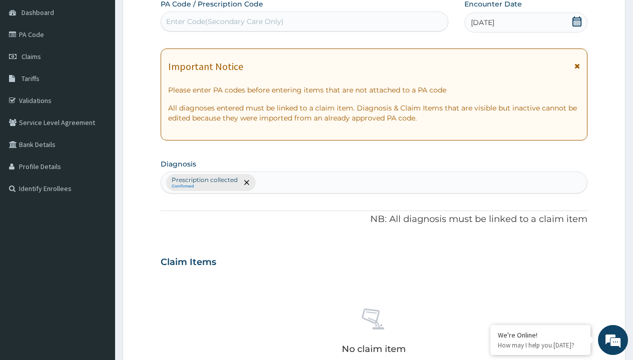
type input "prescription collected"
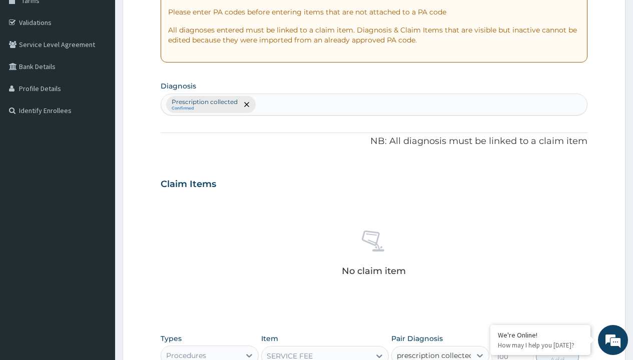
checkbox input "true"
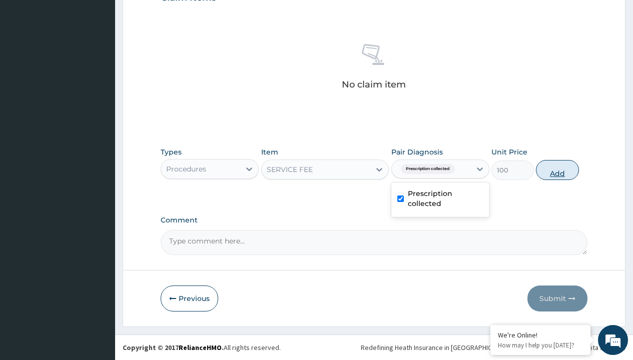
click at [557, 170] on button "Add" at bounding box center [557, 170] width 43 height 20
type input "0"
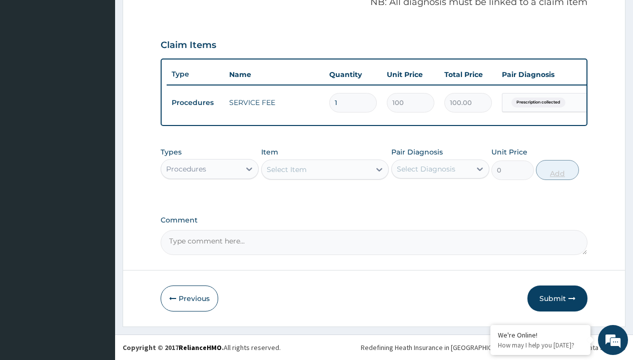
scroll to position [321, 0]
click at [186, 169] on div "Procedures" at bounding box center [186, 169] width 40 height 10
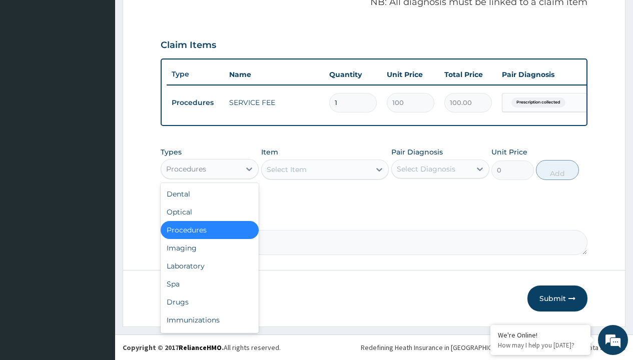
type input "drugs"
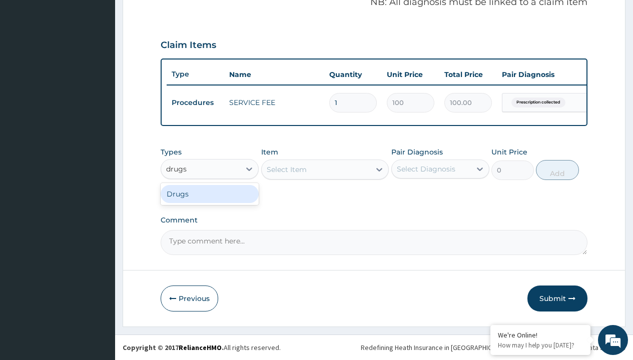
scroll to position [0, 0]
click at [210, 194] on div "Drugs" at bounding box center [210, 194] width 98 height 18
click at [286, 169] on div "Select Item" at bounding box center [325, 170] width 128 height 20
type input "antalgex -t"
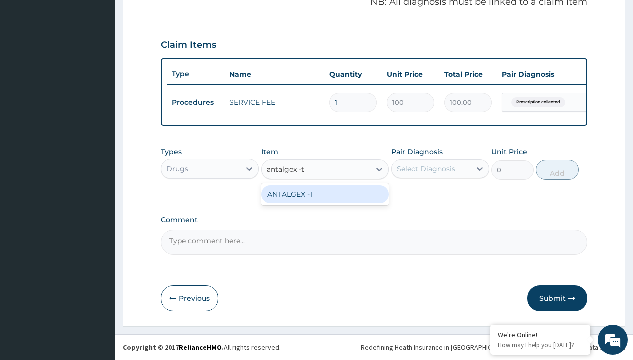
click at [325, 194] on div "ANTALGEX -T" at bounding box center [325, 195] width 128 height 18
type input "446.5"
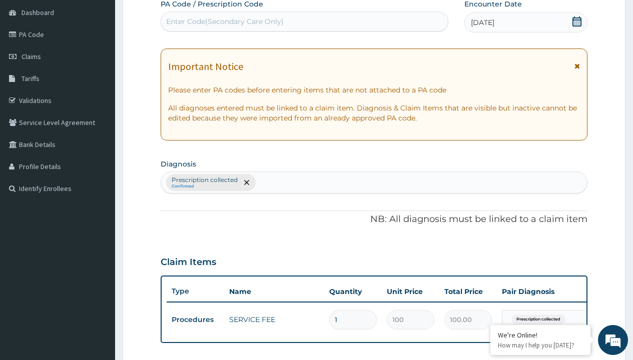
type input "prescription collected"
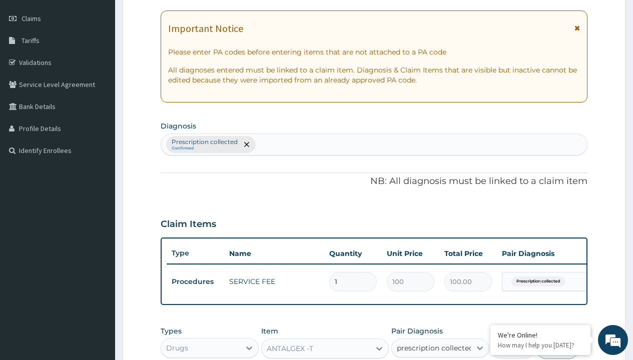
checkbox input "true"
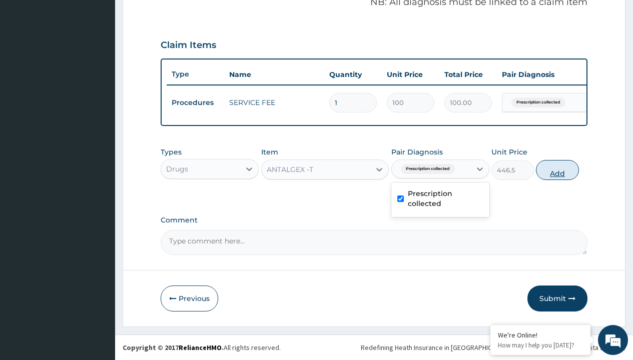
click at [557, 170] on button "Add" at bounding box center [557, 170] width 43 height 20
type input "0"
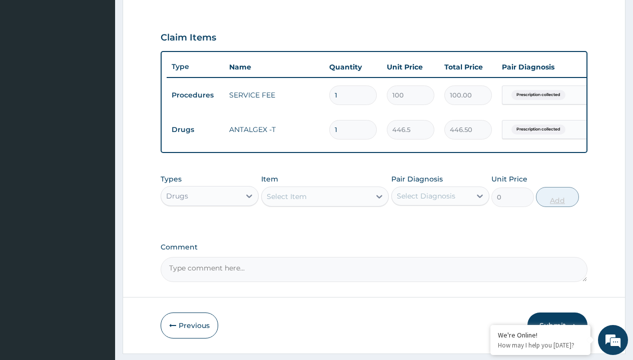
type input "28"
type input "12502.00"
type input "28"
click at [195, 130] on td "Drugs" at bounding box center [196, 130] width 58 height 19
type input "procedures"
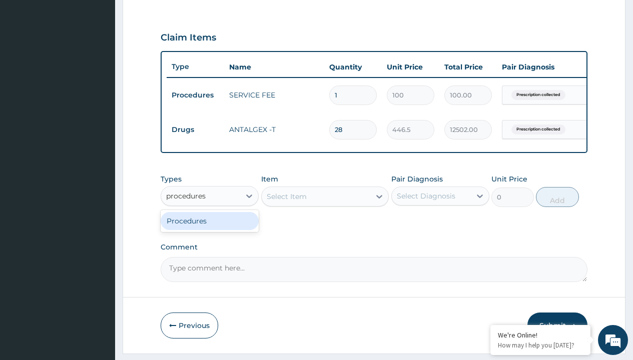
scroll to position [0, 0]
click at [210, 228] on div "Procedures" at bounding box center [210, 221] width 98 height 18
click at [286, 202] on div "Select Item" at bounding box center [287, 197] width 40 height 10
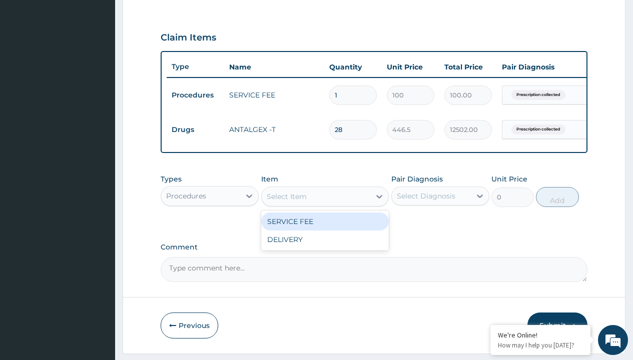
type input "delivery"
click at [325, 229] on div "DELIVERY" at bounding box center [325, 222] width 128 height 18
type input "2000"
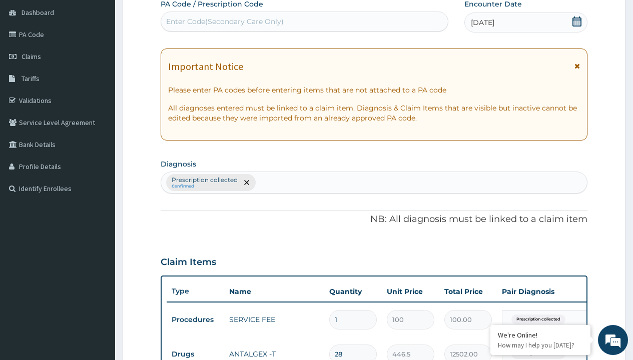
type input "prescription collected"
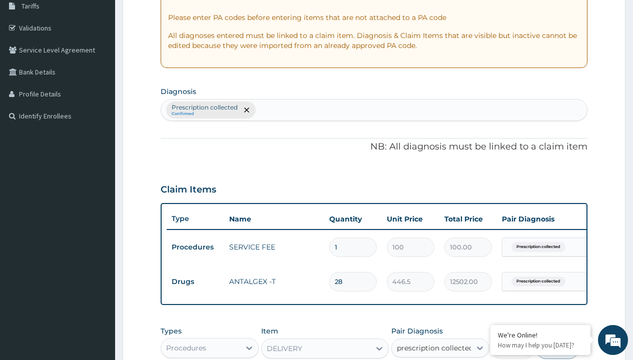
checkbox input "true"
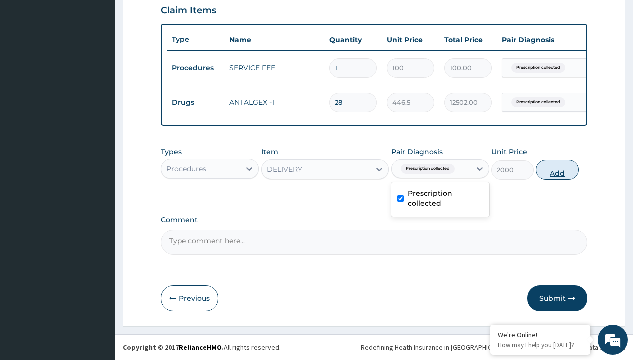
click at [557, 170] on button "Add" at bounding box center [557, 170] width 43 height 20
type input "0"
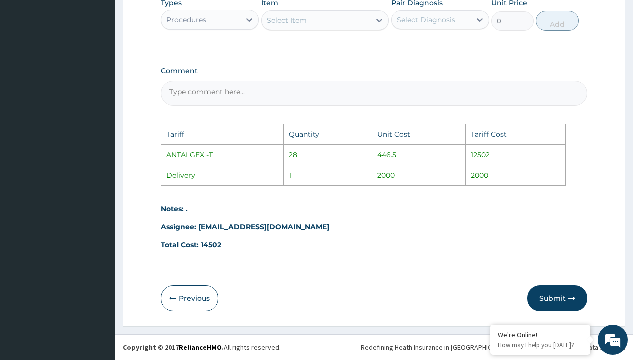
scroll to position [539, 0]
click at [550, 299] on button "Submit" at bounding box center [557, 299] width 60 height 26
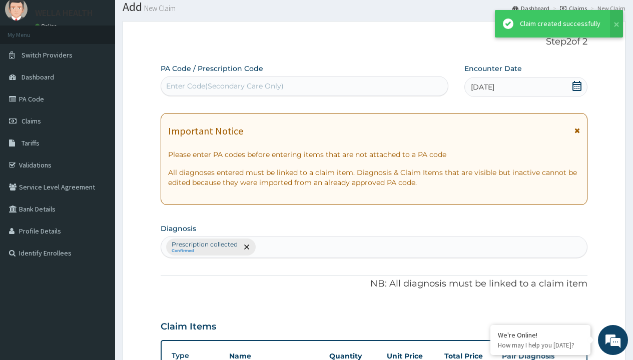
scroll to position [390, 0]
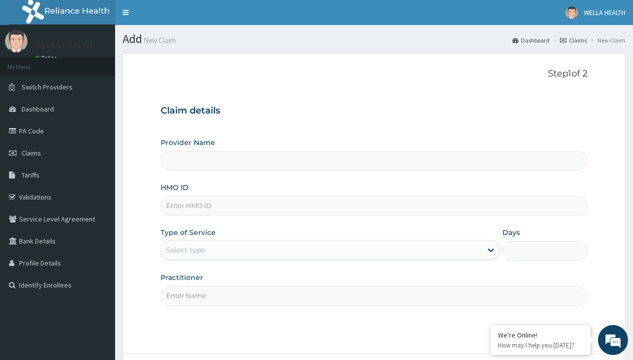
type input "Pharmacy Pick Up ( WellaHealth)"
type input "JEC/10040/A"
type input "WellaHealth"
click at [185, 250] on div "Select type" at bounding box center [185, 250] width 39 height 10
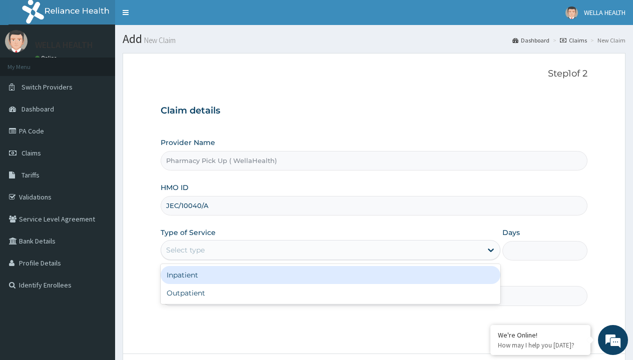
click at [330, 293] on div "Outpatient" at bounding box center [331, 293] width 340 height 18
type input "1"
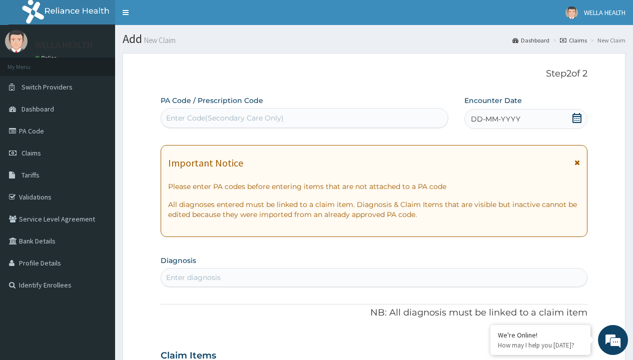
scroll to position [84, 0]
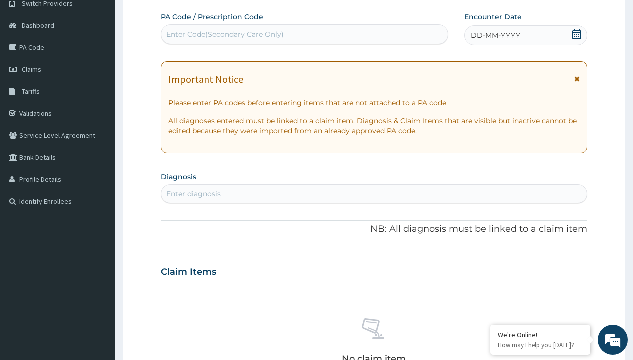
click at [495, 36] on span "DD-MM-YYYY" at bounding box center [496, 36] width 50 height 10
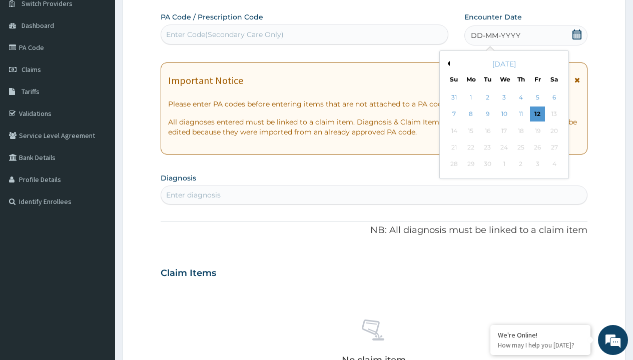
click at [447, 64] on button "Previous Month" at bounding box center [447, 63] width 5 height 5
click at [537, 98] on div "1" at bounding box center [537, 97] width 15 height 15
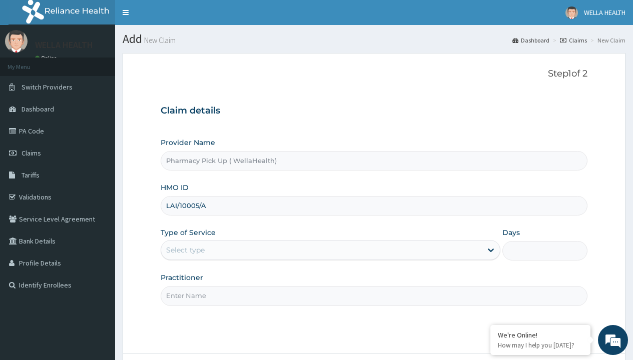
type input "LAI/10005/A"
type input "WellaHealth"
click at [185, 250] on div "Select type" at bounding box center [185, 250] width 39 height 10
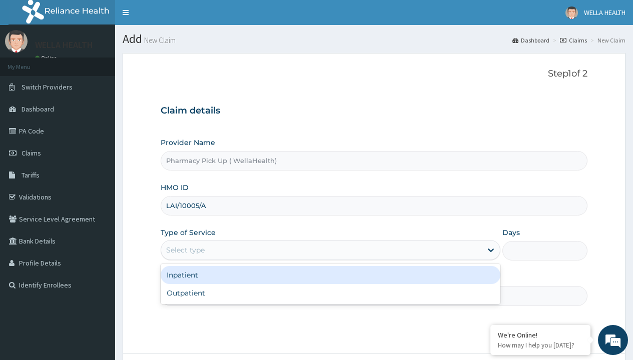
click at [330, 293] on div "Outpatient" at bounding box center [331, 293] width 340 height 18
type input "1"
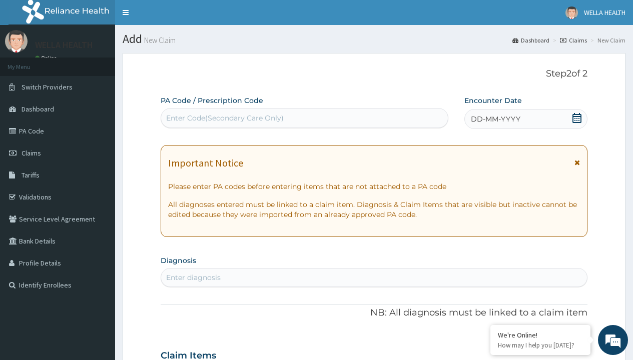
scroll to position [84, 0]
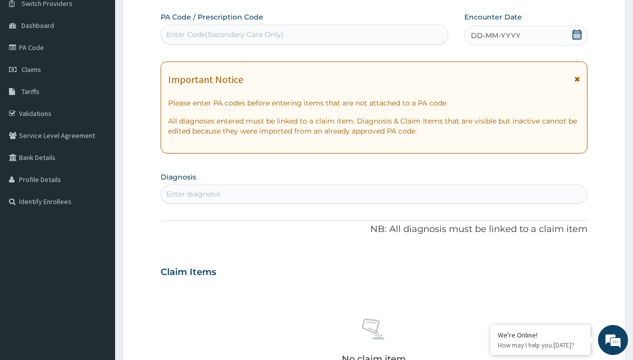
click at [495, 36] on span "DD-MM-YYYY" at bounding box center [496, 36] width 50 height 10
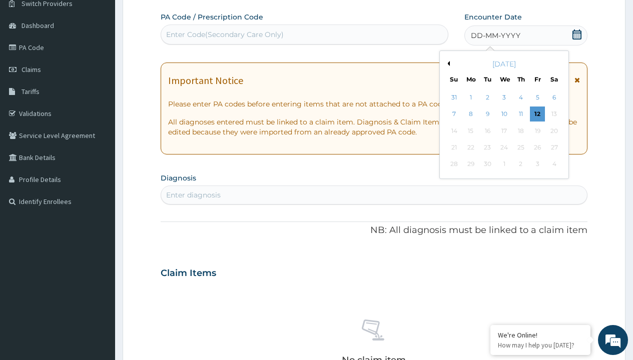
click at [447, 64] on button "Previous Month" at bounding box center [447, 63] width 5 height 5
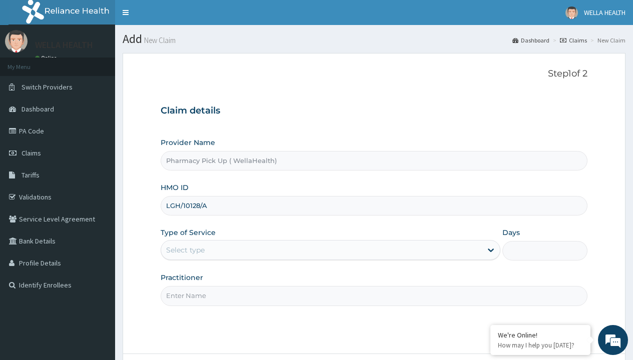
type input "LGH/10128/A"
type input "WellaHealth"
click at [185, 250] on div "Select type" at bounding box center [185, 250] width 39 height 10
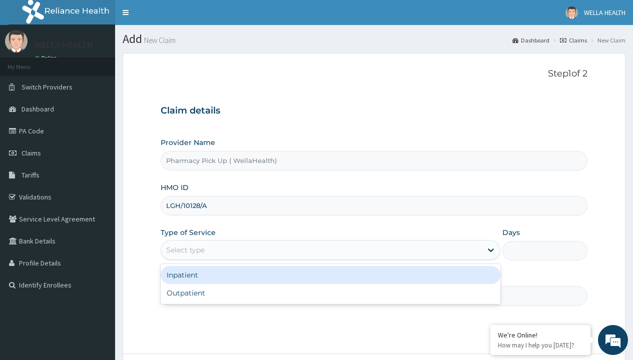
click at [330, 293] on div "Outpatient" at bounding box center [331, 293] width 340 height 18
type input "1"
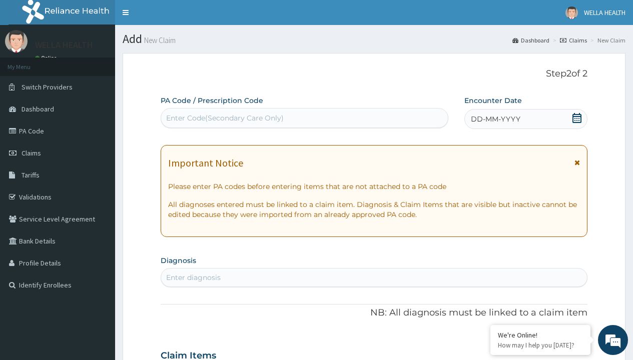
scroll to position [84, 0]
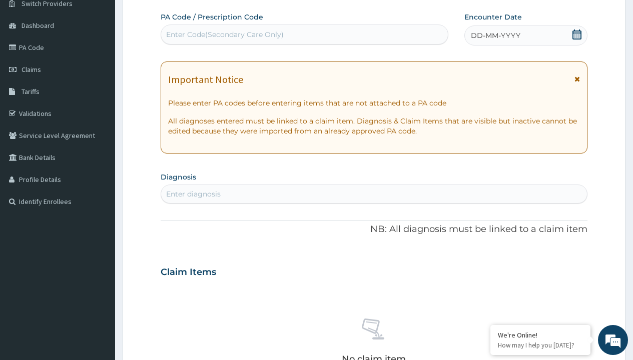
click at [495, 36] on span "DD-MM-YYYY" at bounding box center [496, 36] width 50 height 10
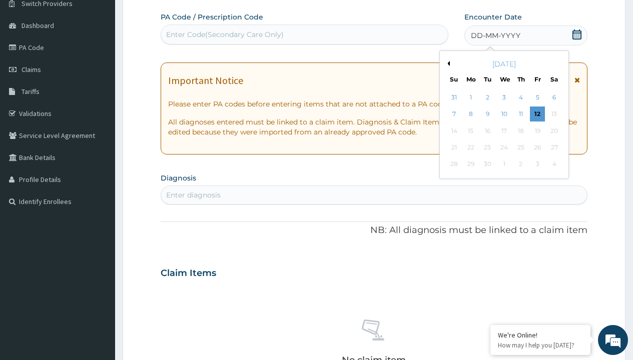
scroll to position [0, 0]
click at [447, 64] on button "Previous Month" at bounding box center [447, 63] width 5 height 5
click at [537, 98] on div "1" at bounding box center [537, 97] width 15 height 15
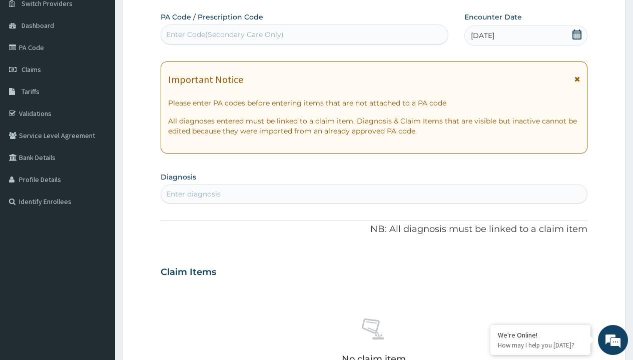
click at [193, 194] on div "Enter diagnosis" at bounding box center [193, 194] width 55 height 10
type input "prescription collected"
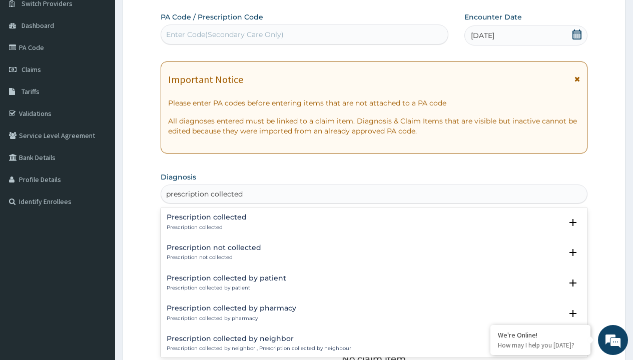
click at [205, 227] on p "Prescription collected" at bounding box center [207, 227] width 80 height 7
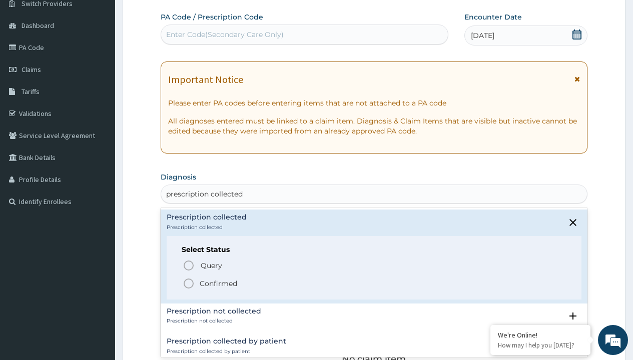
click at [218, 283] on p "Confirmed" at bounding box center [219, 284] width 38 height 10
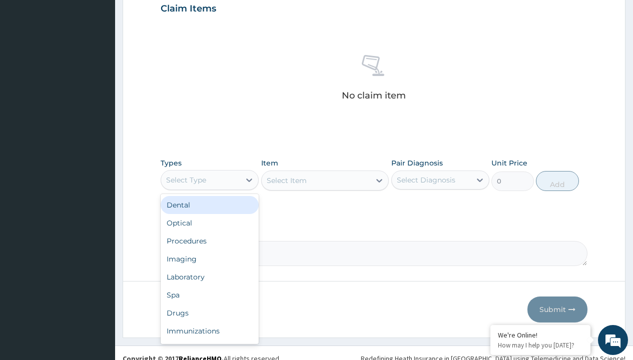
type input "procedures"
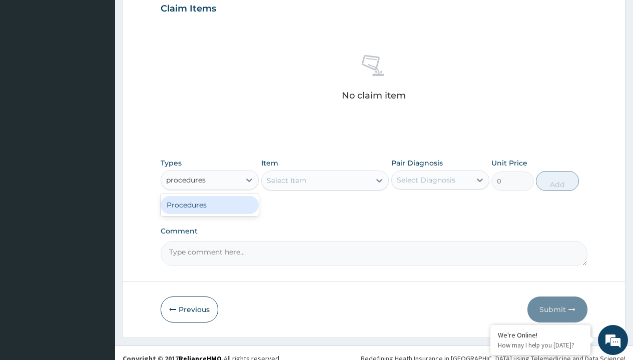
click at [210, 205] on div "Procedures" at bounding box center [210, 205] width 98 height 18
click at [286, 180] on div "Select Item" at bounding box center [325, 181] width 128 height 20
click at [186, 180] on div "Procedures" at bounding box center [186, 180] width 40 height 10
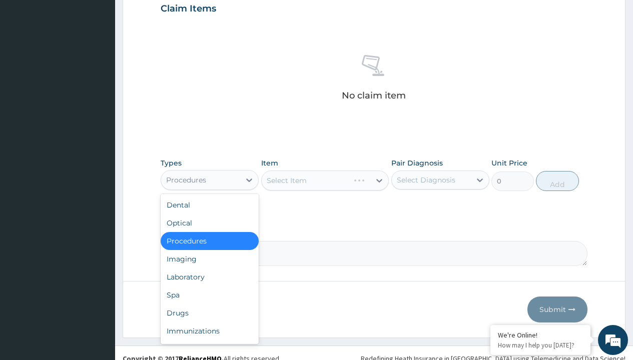
type input "procedures"
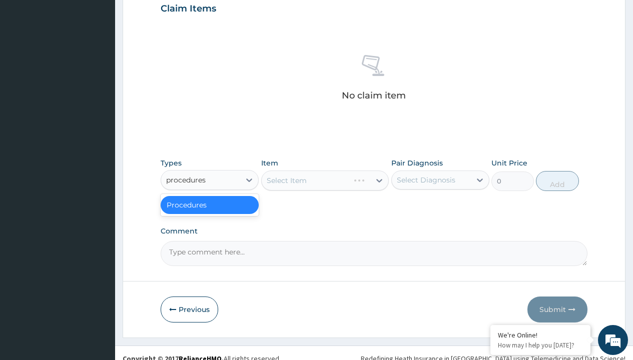
click at [210, 205] on div "Procedures" at bounding box center [210, 205] width 98 height 18
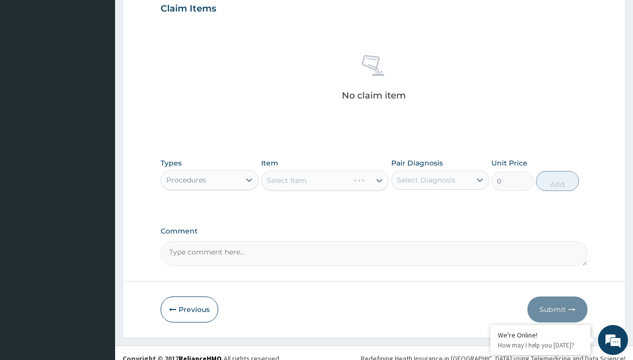
click at [286, 180] on div "Select Item" at bounding box center [325, 181] width 128 height 20
type input "service fee"
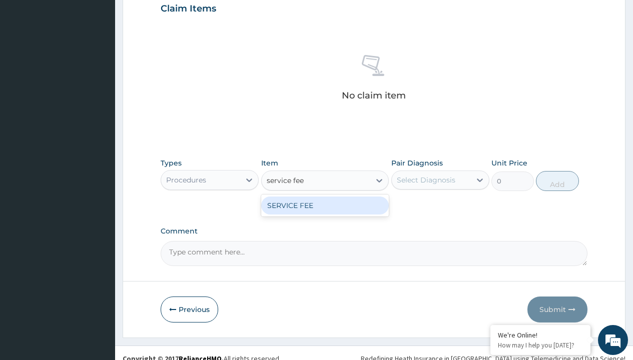
click at [325, 205] on div "SERVICE FEE" at bounding box center [325, 206] width 128 height 18
type input "100"
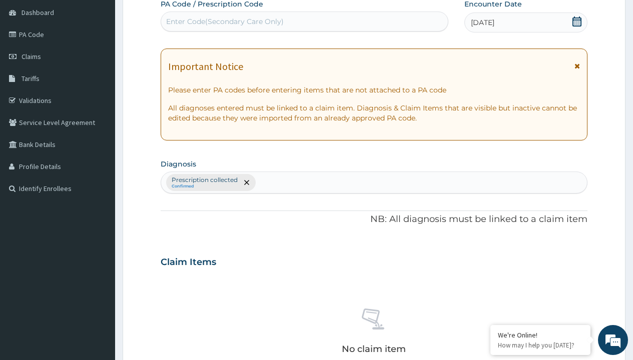
type input "prescription collected"
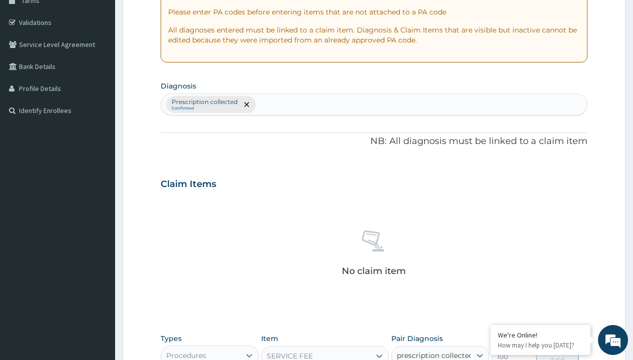
checkbox input "true"
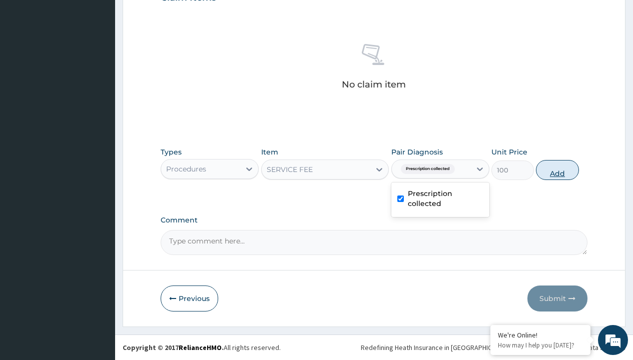
click at [557, 170] on button "Add" at bounding box center [557, 170] width 43 height 20
type input "0"
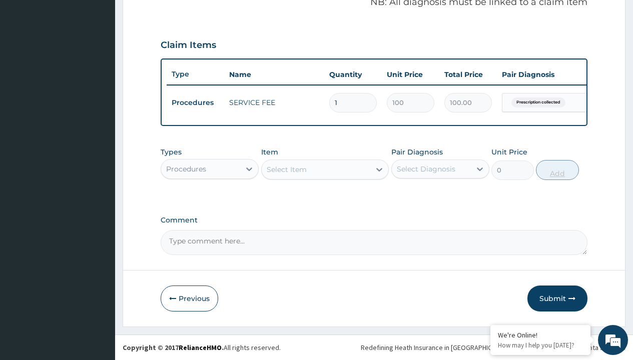
scroll to position [321, 0]
click at [186, 169] on div "Procedures" at bounding box center [186, 169] width 40 height 10
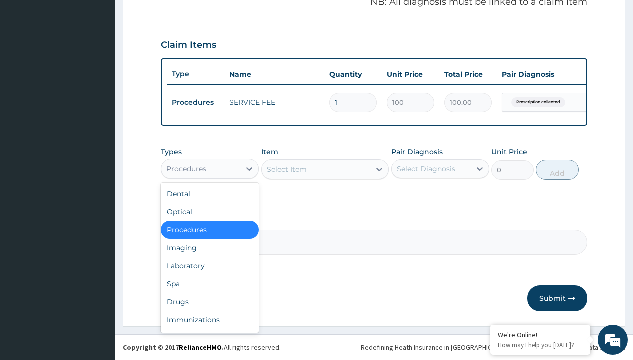
type input "drugs"
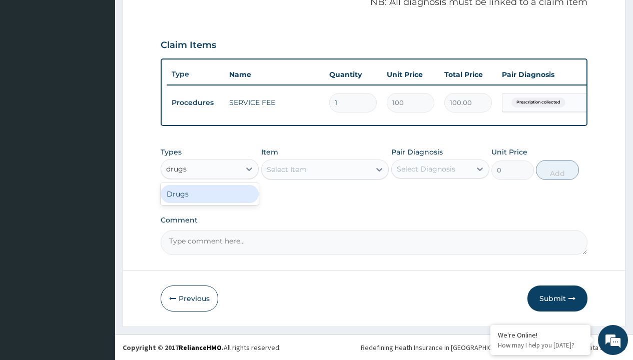
click at [210, 194] on div "Drugs" at bounding box center [210, 194] width 98 height 18
click at [286, 169] on div "Select Item" at bounding box center [325, 170] width 128 height 20
type input "lisinopril 10mg (teva) x28"
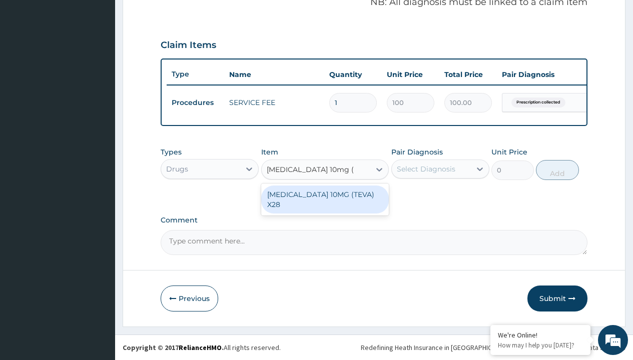
click at [325, 194] on div "LISINOPRIL 10MG (TEVA) X28" at bounding box center [325, 200] width 128 height 28
type input "129"
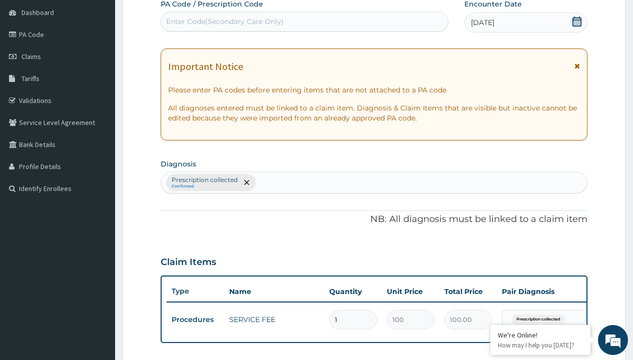
type input "prescription collected"
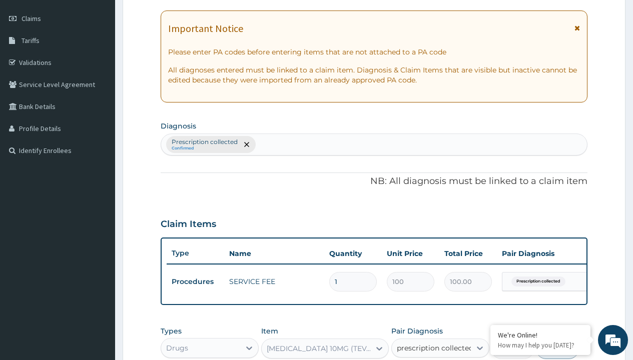
checkbox input "true"
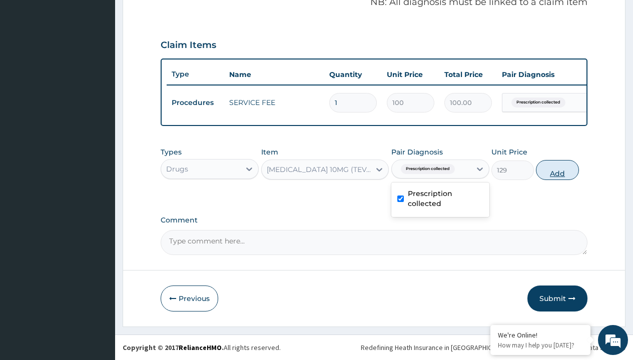
click at [557, 170] on button "Add" at bounding box center [557, 170] width 43 height 20
type input "0"
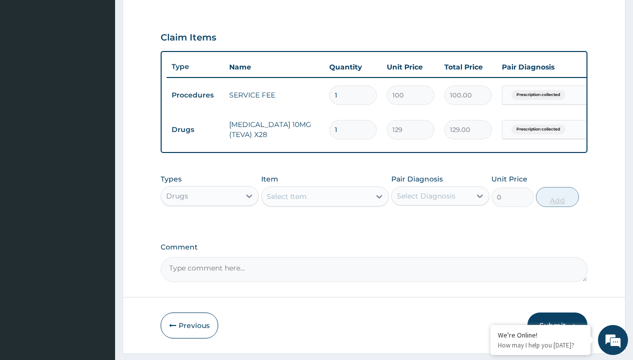
type input "28"
type input "3612.00"
type input "28"
click at [195, 130] on td "Drugs" at bounding box center [196, 130] width 58 height 19
type input "drugs"
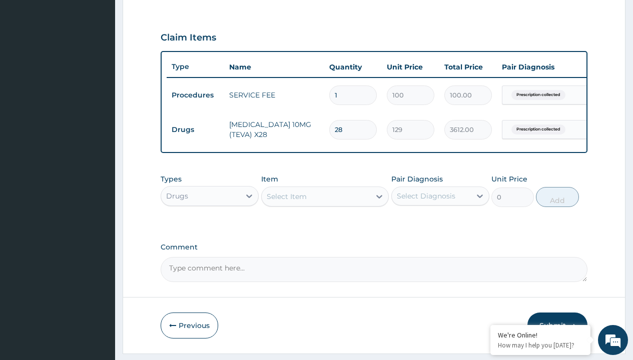
scroll to position [0, 0]
click at [210, 228] on div "Drugs" at bounding box center [210, 221] width 98 height 18
click at [286, 202] on div "Select Item" at bounding box center [287, 197] width 40 height 10
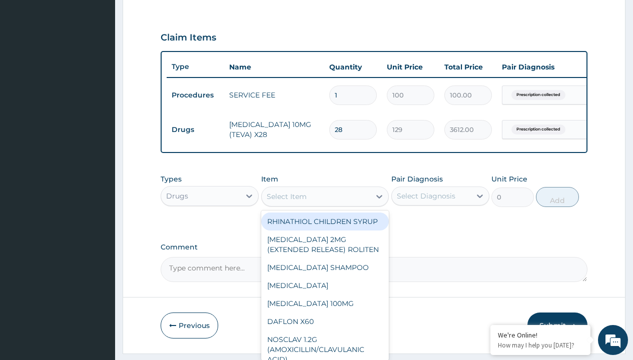
type input "nifedipine 20mg (nifedin dexcel) per sach/sach"
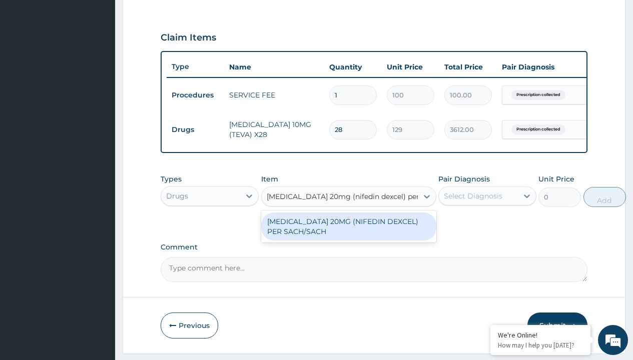
click at [348, 234] on div "NIFEDIPINE 20MG (NIFEDIN DEXCEL) PER SACH/SACH" at bounding box center [348, 227] width 175 height 28
type input "200"
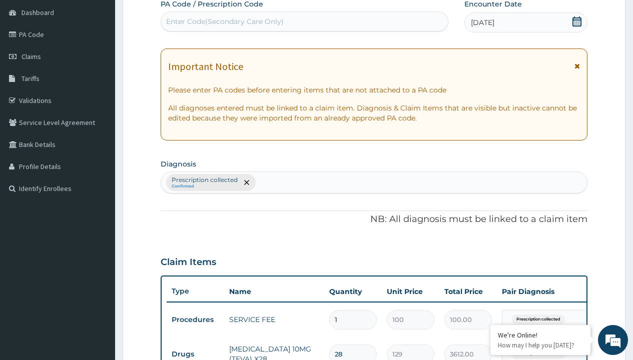
type input "prescription collected"
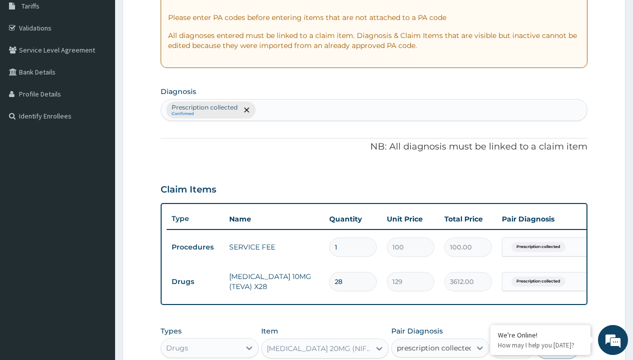
checkbox input "true"
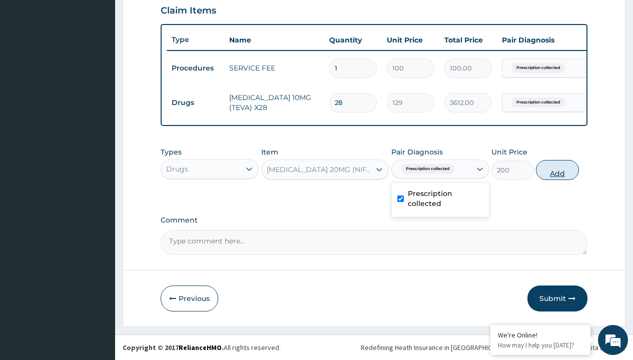
click at [557, 170] on button "Add" at bounding box center [557, 170] width 43 height 20
type input "0"
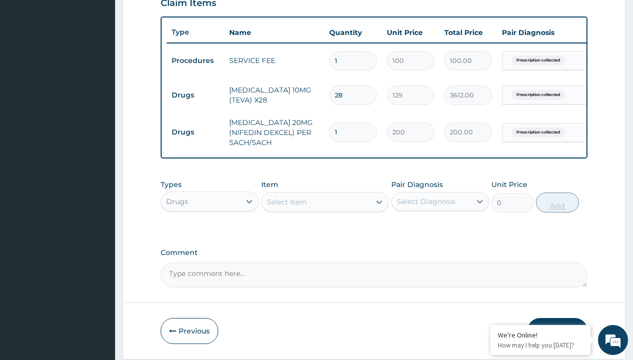
type input "60"
type input "12000.00"
type input "60"
click at [195, 95] on td "Drugs" at bounding box center [196, 95] width 58 height 19
type input "procedures"
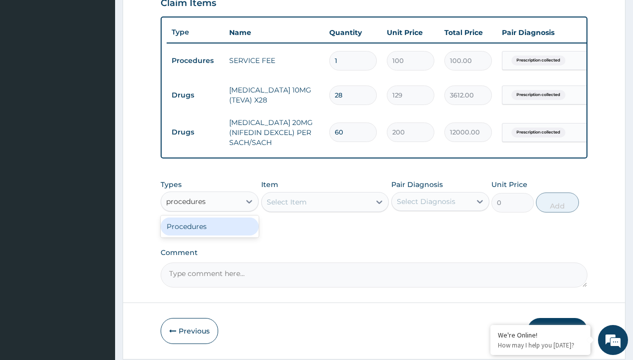
scroll to position [0, 0]
click at [210, 234] on div "Procedures" at bounding box center [210, 227] width 98 height 18
click at [286, 207] on div "Select Item" at bounding box center [287, 202] width 40 height 10
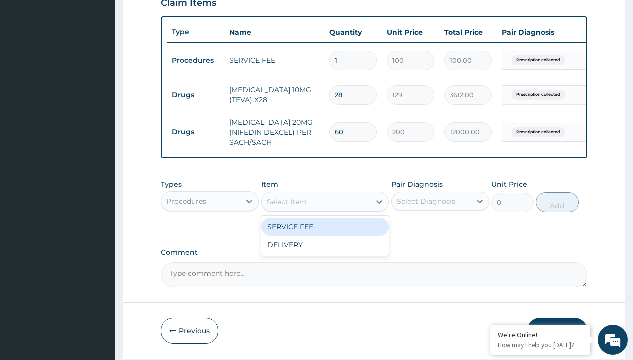
type input "delivery"
click at [325, 234] on div "DELIVERY" at bounding box center [325, 227] width 128 height 18
type input "2000"
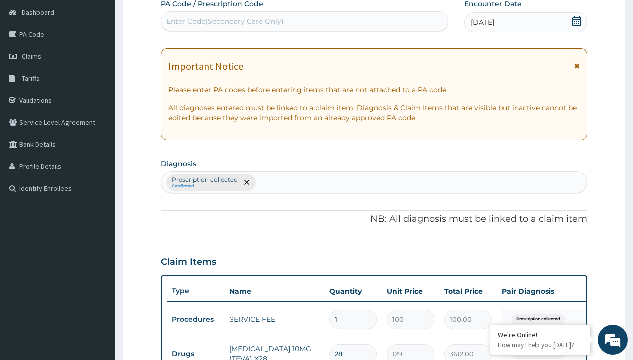
type input "prescription collected"
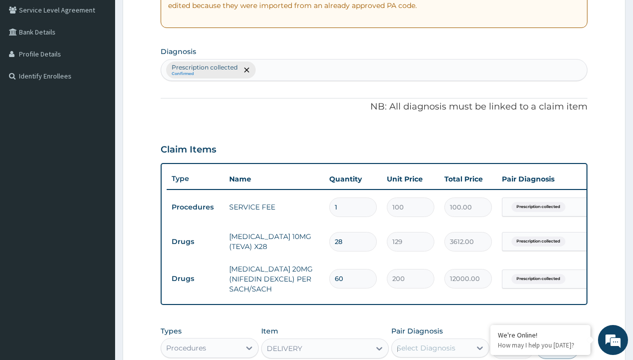
scroll to position [0, 0]
checkbox input "true"
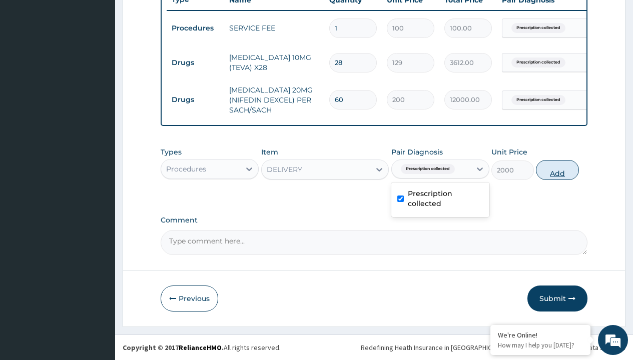
click at [557, 170] on button "Add" at bounding box center [557, 170] width 43 height 20
type input "0"
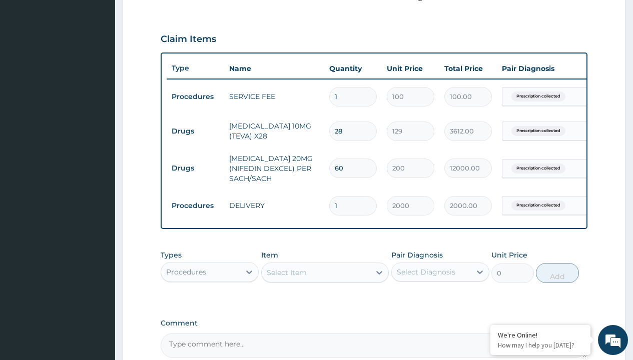
scroll to position [600, 0]
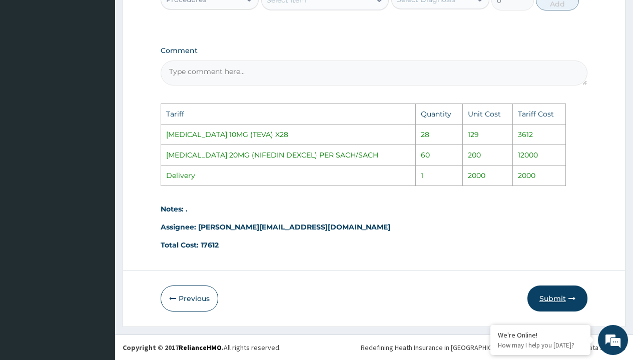
click at [547, 296] on button "Submit" at bounding box center [557, 299] width 60 height 26
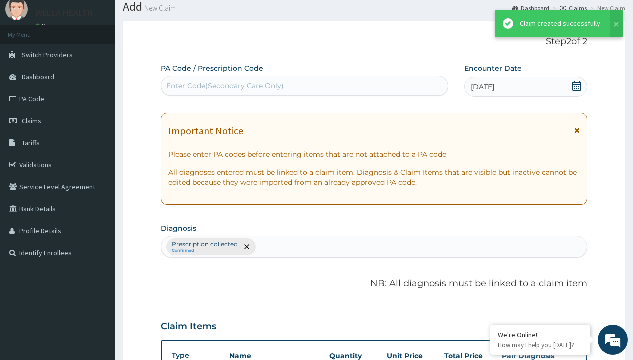
scroll to position [430, 0]
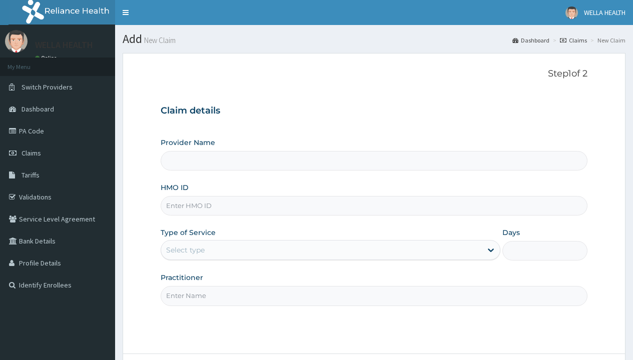
type input "Pharmacy Pick Up ( WellaHealth)"
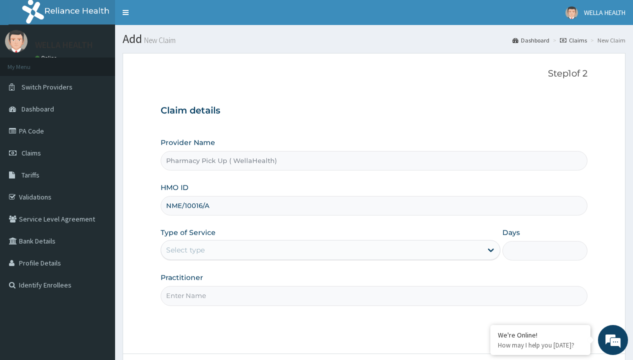
type input "NME/10016/A"
type input "WellaHealth"
click at [185, 250] on div "Select type" at bounding box center [185, 250] width 39 height 10
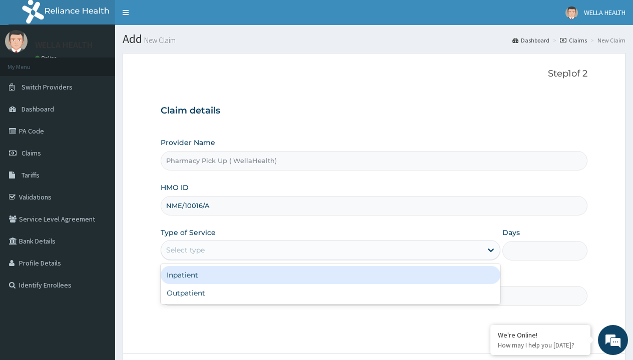
click at [330, 293] on div "Outpatient" at bounding box center [331, 293] width 340 height 18
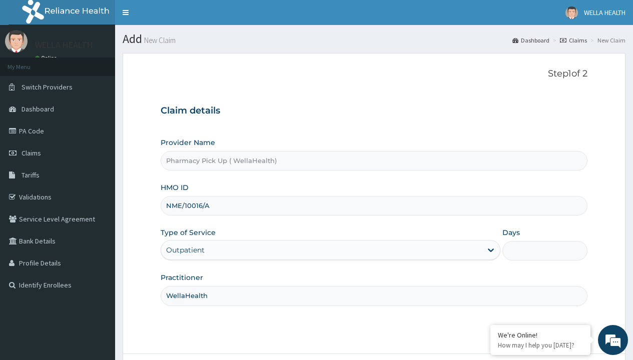
type input "1"
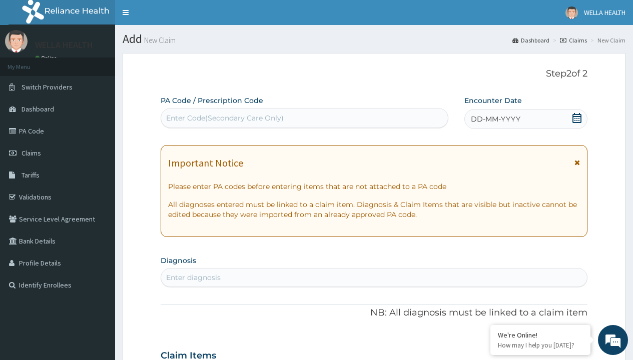
scroll to position [84, 0]
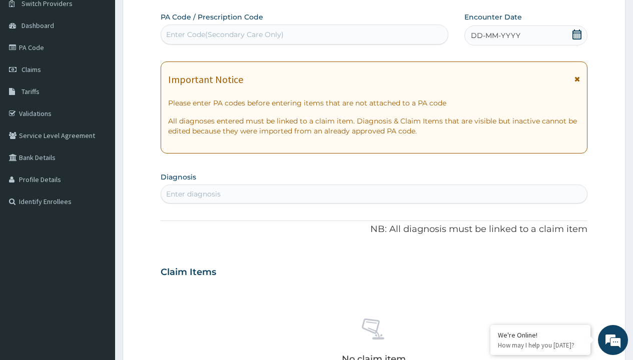
click at [495, 36] on span "DD-MM-YYYY" at bounding box center [496, 36] width 50 height 10
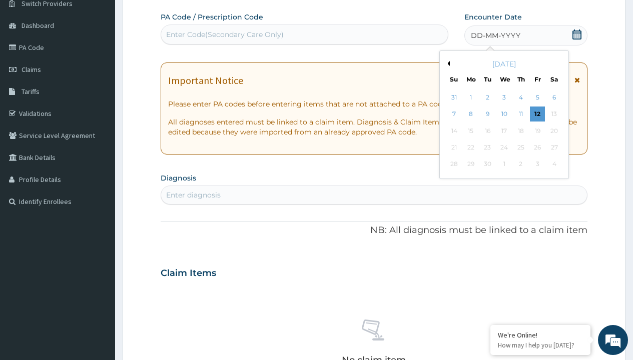
click at [447, 64] on button "Previous Month" at bounding box center [447, 63] width 5 height 5
click at [537, 98] on div "1" at bounding box center [537, 97] width 15 height 15
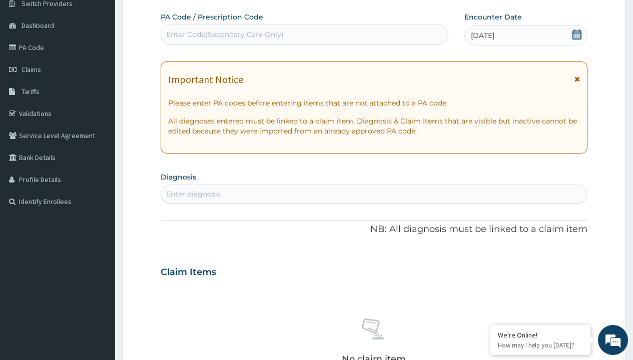
click at [193, 194] on div "Enter diagnosis" at bounding box center [193, 194] width 55 height 10
type input "prescription collected"
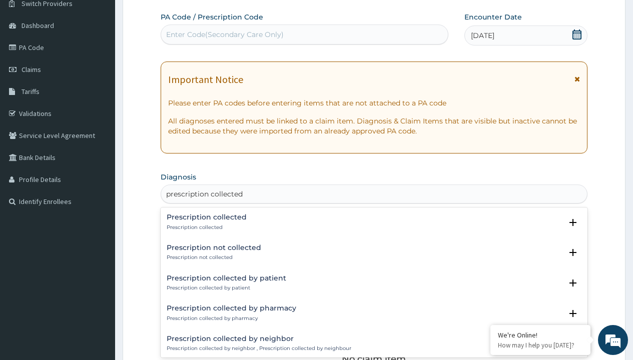
click at [205, 227] on p "Prescription collected" at bounding box center [207, 227] width 80 height 7
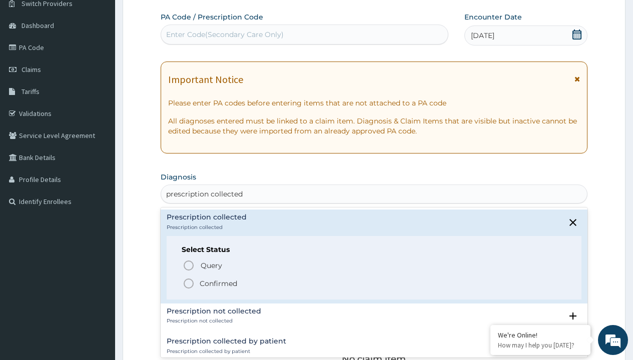
click at [218, 283] on p "Confirmed" at bounding box center [219, 284] width 38 height 10
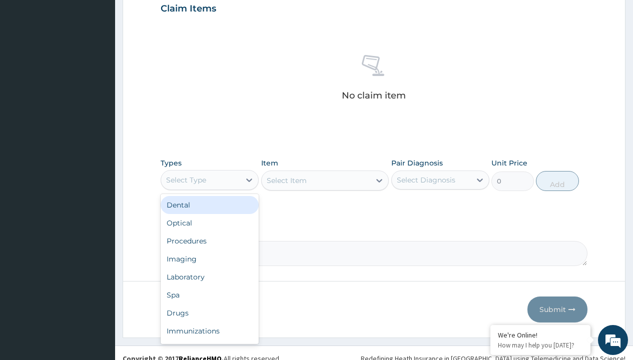
type input "procedures"
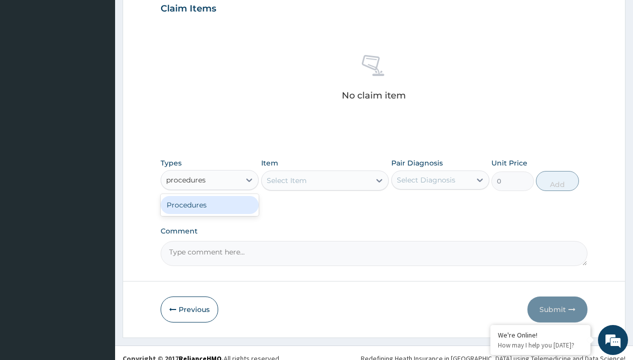
click at [210, 205] on div "Procedures" at bounding box center [210, 205] width 98 height 18
click at [286, 180] on div "Select Item" at bounding box center [325, 181] width 128 height 20
click at [186, 180] on div "Procedures" at bounding box center [186, 180] width 40 height 10
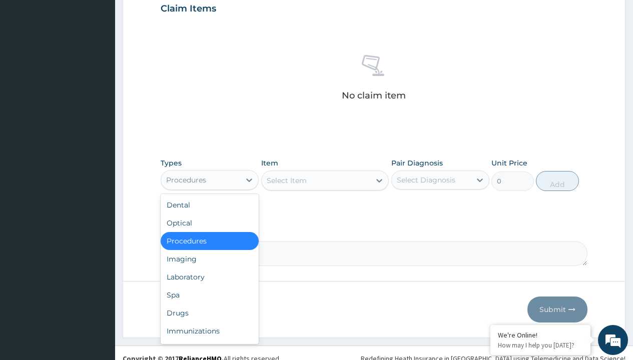
type input "procedures"
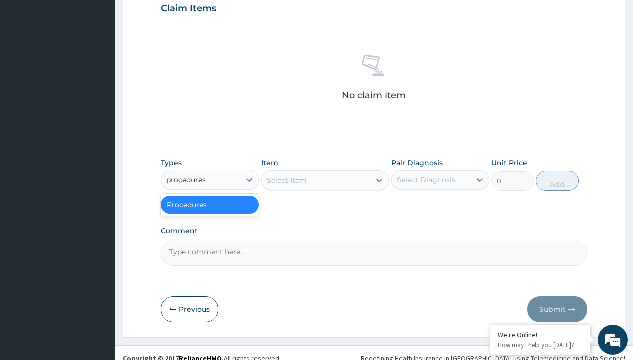
click at [210, 205] on div "Procedures" at bounding box center [210, 205] width 98 height 18
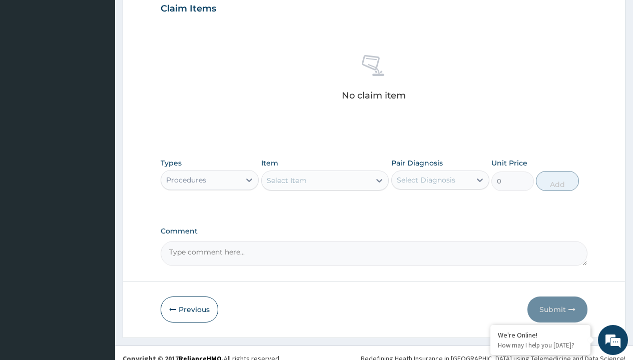
click at [286, 180] on div "Select Item" at bounding box center [287, 181] width 40 height 10
type input "service fee"
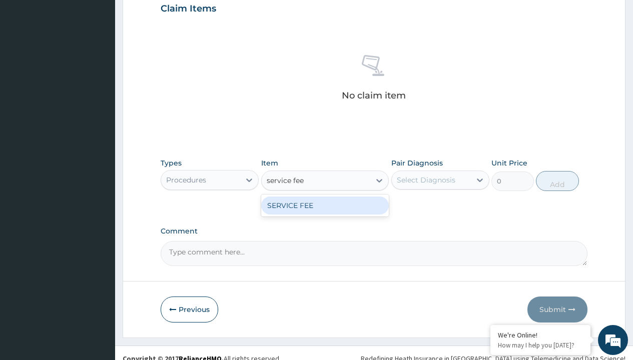
click at [325, 205] on div "SERVICE FEE" at bounding box center [325, 206] width 128 height 18
type input "100"
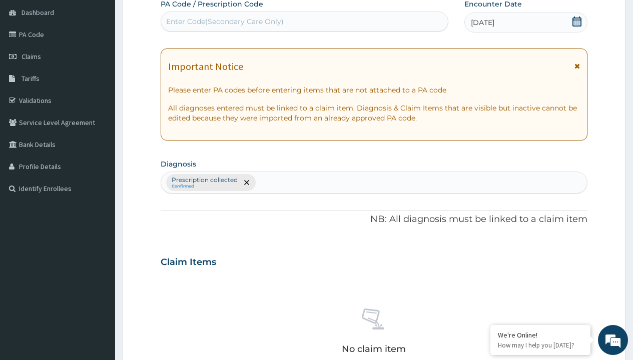
type input "prescription collected"
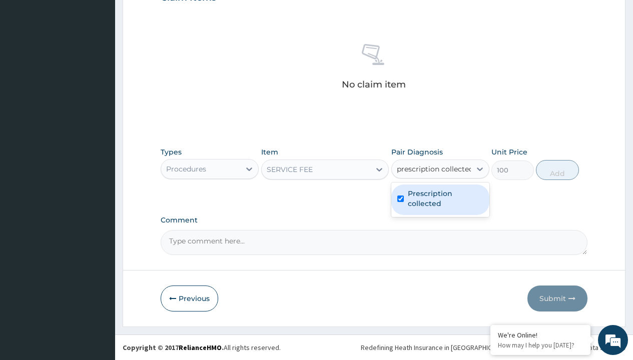
checkbox input "true"
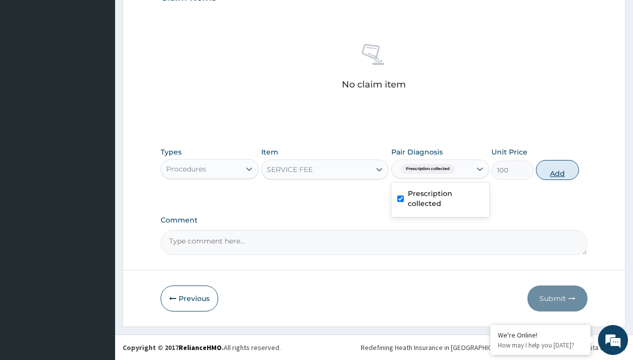
click at [557, 170] on button "Add" at bounding box center [557, 170] width 43 height 20
type input "0"
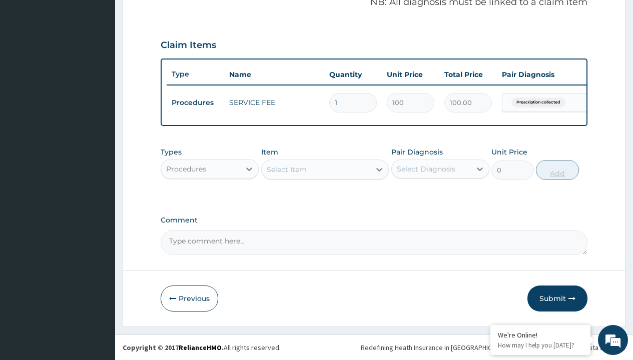
scroll to position [321, 0]
click at [186, 169] on div "Procedures" at bounding box center [186, 169] width 40 height 10
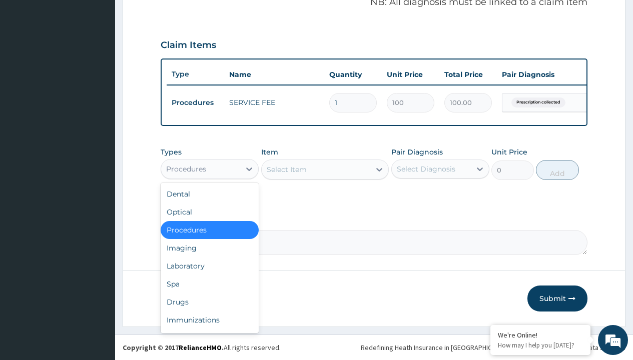
type input "drugs"
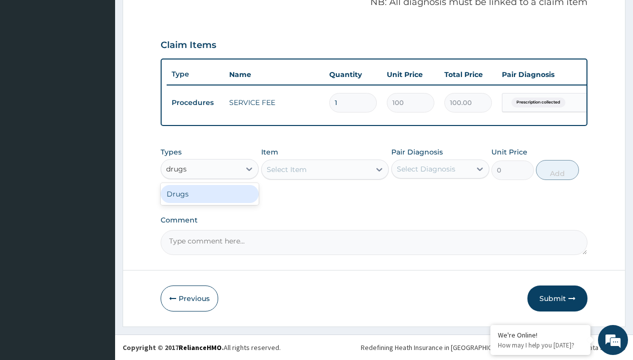
click at [210, 194] on div "Drugs" at bounding box center [210, 194] width 98 height 18
click at [286, 169] on div "Select Item" at bounding box center [325, 170] width 128 height 20
type input "fortide inhaler"
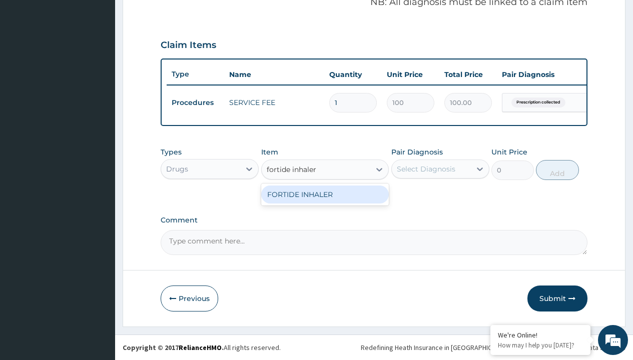
click at [325, 194] on div "FORTIDE INHALER" at bounding box center [325, 195] width 128 height 18
type input "27000"
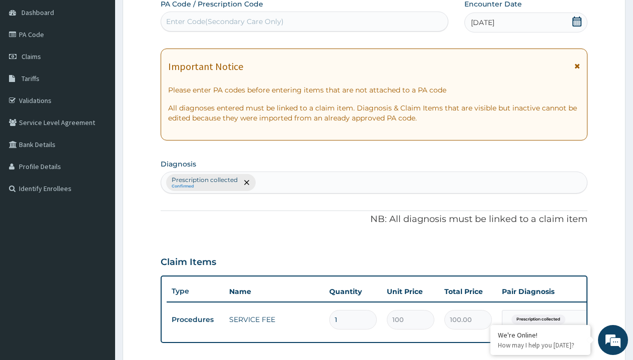
type input "prescription collected"
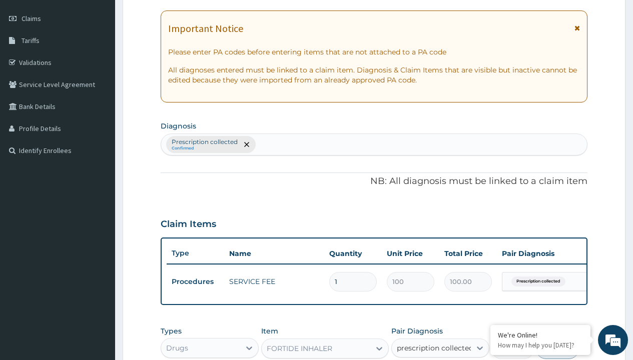
checkbox input "true"
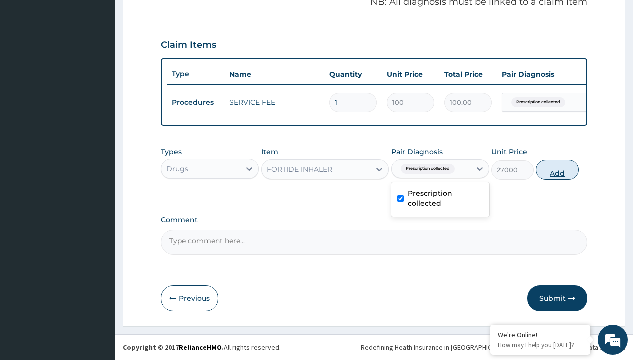
click at [557, 170] on button "Add" at bounding box center [557, 170] width 43 height 20
type input "0"
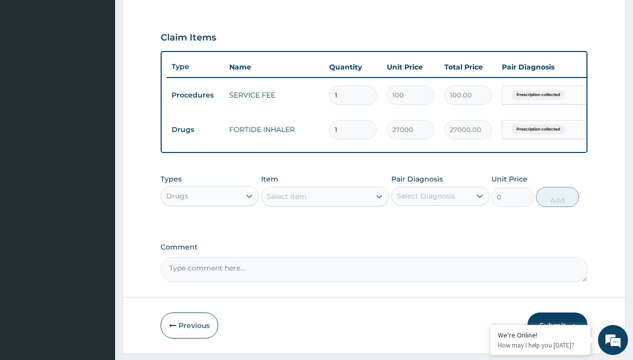
click at [195, 130] on td "Drugs" at bounding box center [196, 130] width 58 height 19
type input "procedures"
click at [210, 228] on div "Procedures" at bounding box center [210, 221] width 98 height 18
click at [286, 202] on div "Select Item" at bounding box center [287, 197] width 40 height 10
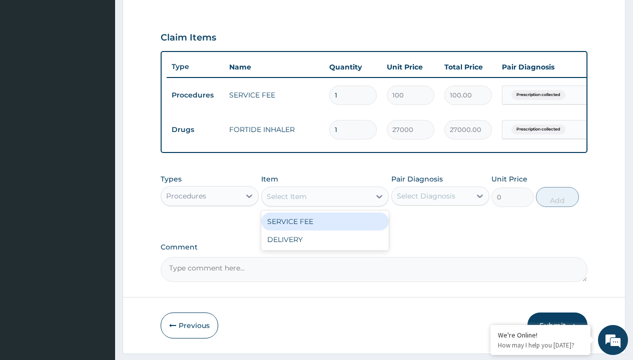
type input "delivery"
click at [325, 229] on div "DELIVERY" at bounding box center [325, 222] width 128 height 18
type input "2000"
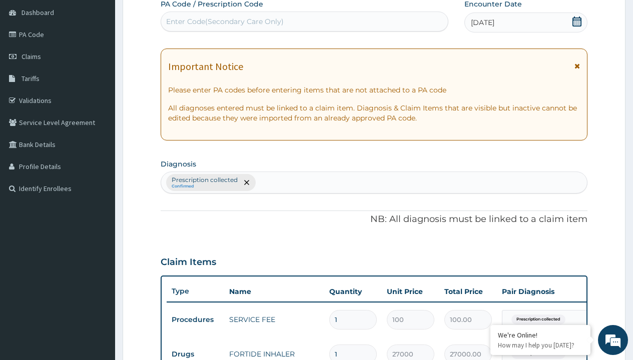
type input "prescription collected"
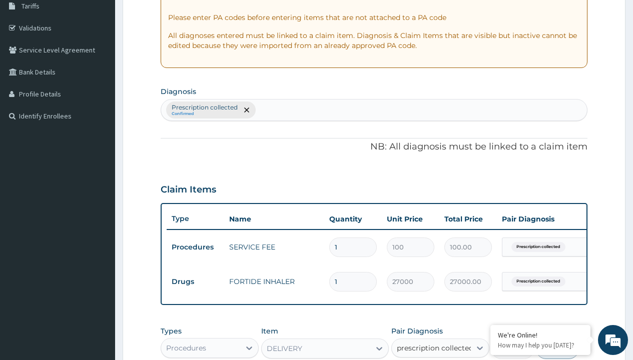
checkbox input "true"
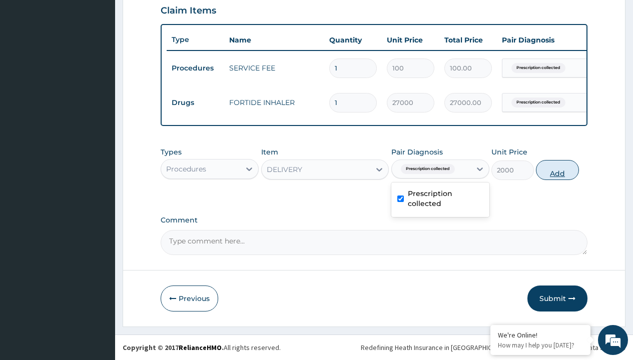
click at [557, 170] on button "Add" at bounding box center [557, 170] width 43 height 20
type input "0"
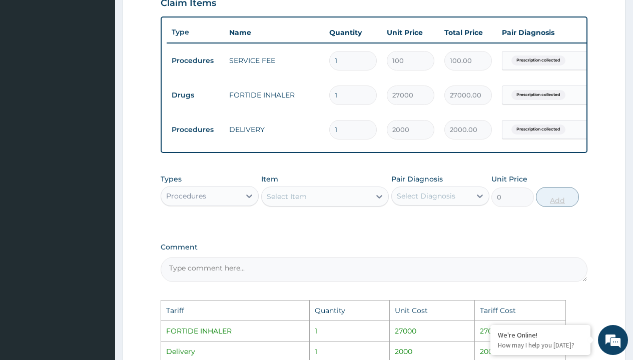
scroll to position [539, 0]
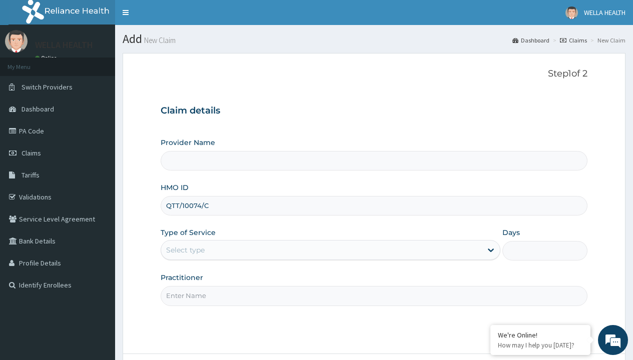
type input "QTT/10074/C"
type input "WellaHealth"
type input "Pharmacy Pick Up ( WellaHealth)"
type input "WellaHealth"
click at [185, 250] on div "Select type" at bounding box center [185, 250] width 39 height 10
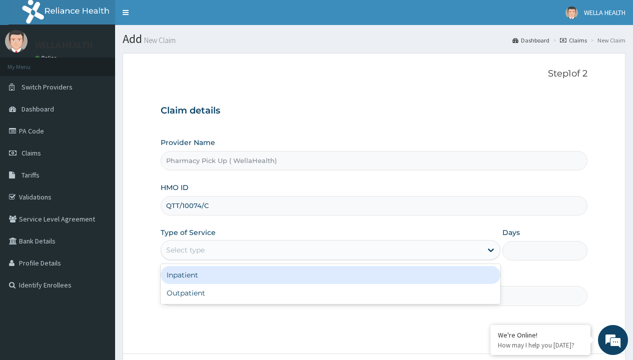
click at [330, 293] on div "Outpatient" at bounding box center [331, 293] width 340 height 18
type input "1"
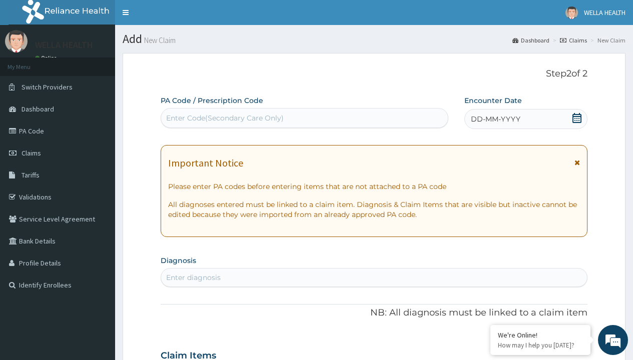
scroll to position [84, 0]
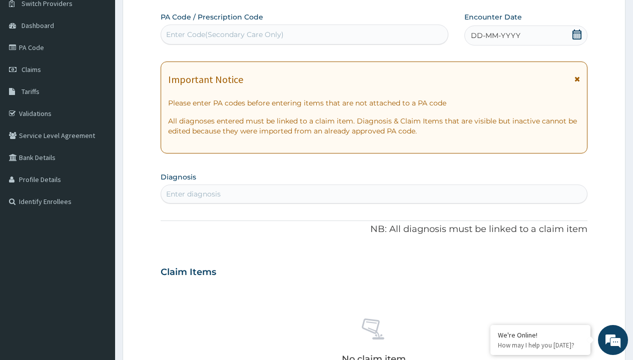
click at [495, 36] on span "DD-MM-YYYY" at bounding box center [496, 36] width 50 height 10
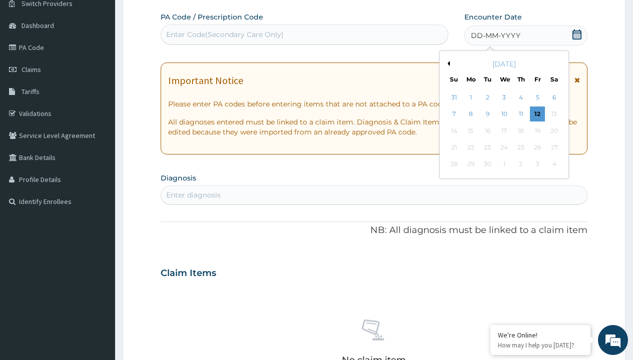
click at [447, 64] on button "Previous Month" at bounding box center [447, 63] width 5 height 5
click at [537, 98] on div "1" at bounding box center [537, 97] width 15 height 15
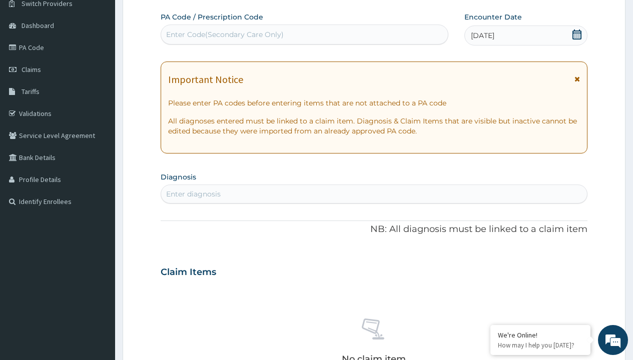
click at [193, 194] on div "Enter diagnosis" at bounding box center [193, 194] width 55 height 10
type input "prescription collected"
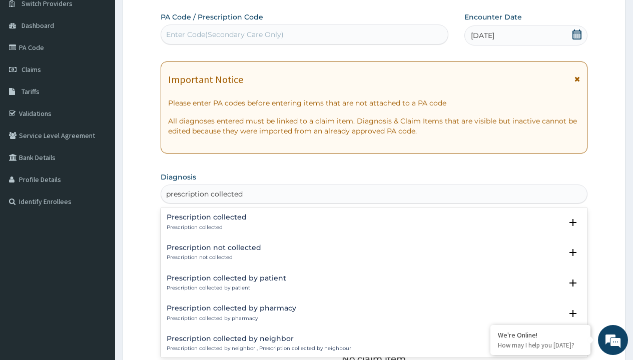
click at [205, 227] on p "Prescription collected" at bounding box center [207, 227] width 80 height 7
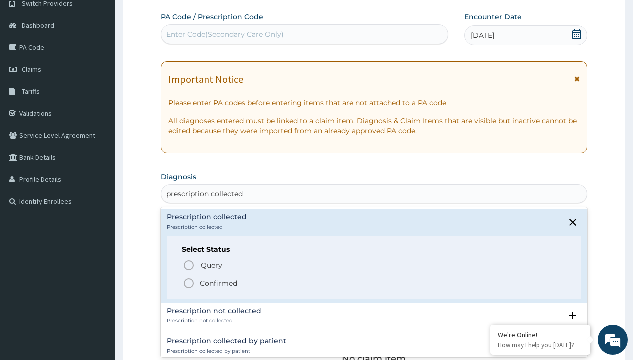
click at [218, 283] on p "Confirmed" at bounding box center [219, 284] width 38 height 10
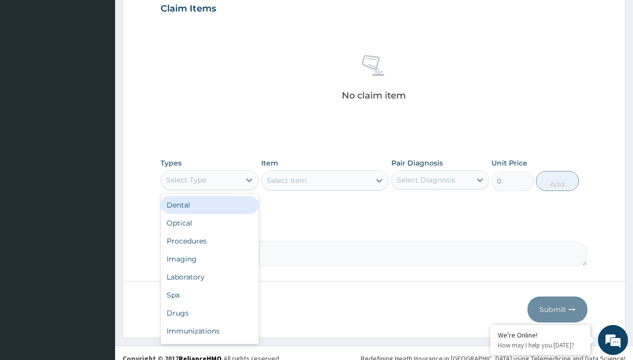
type input "procedures"
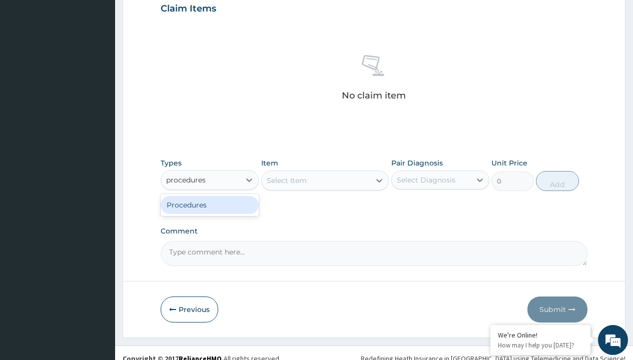
click at [210, 205] on div "Procedures" at bounding box center [210, 205] width 98 height 18
click at [286, 180] on div "Select Item" at bounding box center [325, 181] width 128 height 20
click at [186, 180] on div "Procedures" at bounding box center [186, 180] width 40 height 10
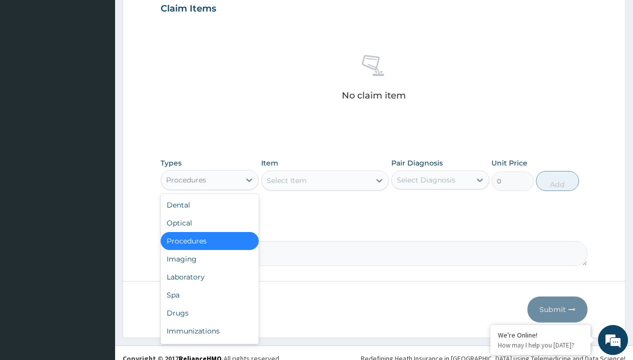
type input "procedures"
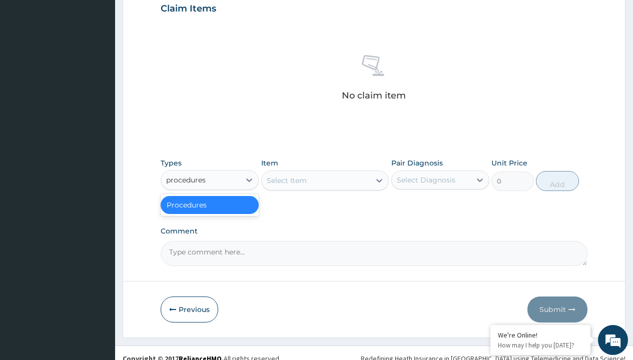
click at [210, 205] on div "Procedures" at bounding box center [210, 205] width 98 height 18
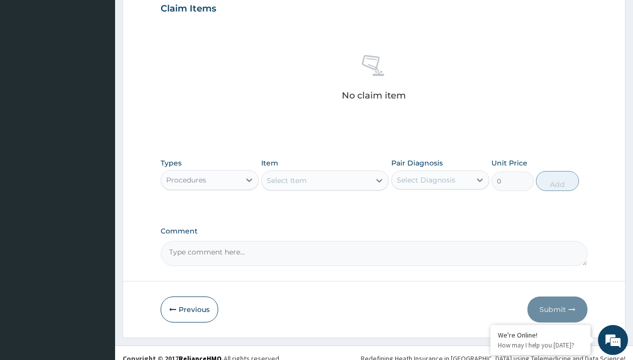
click at [286, 180] on div "Select Item" at bounding box center [287, 181] width 40 height 10
type input "service fee"
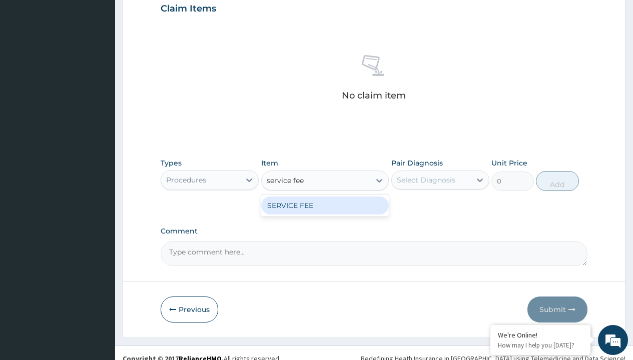
click at [325, 205] on div "SERVICE FEE" at bounding box center [325, 206] width 128 height 18
type input "100"
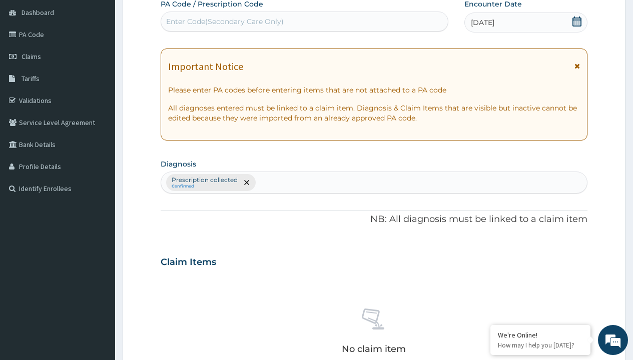
type input "prescription collected"
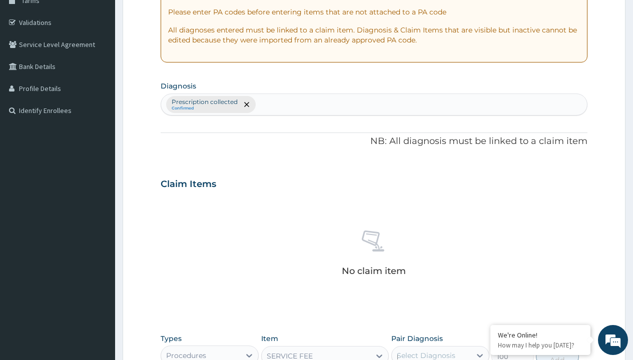
scroll to position [0, 0]
checkbox input "true"
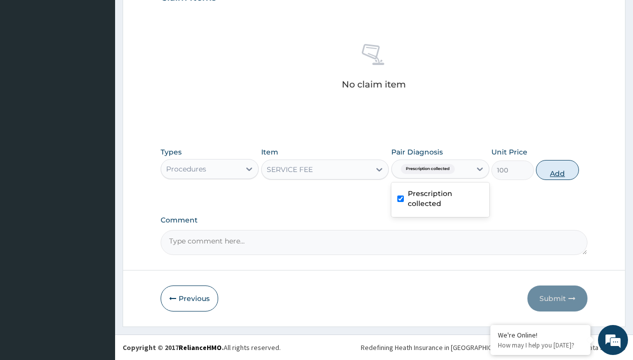
click at [557, 170] on button "Add" at bounding box center [557, 170] width 43 height 20
type input "0"
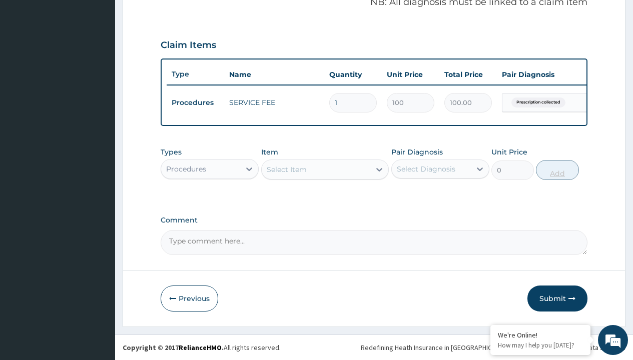
scroll to position [321, 0]
click at [186, 169] on div "Procedures" at bounding box center [186, 169] width 40 height 10
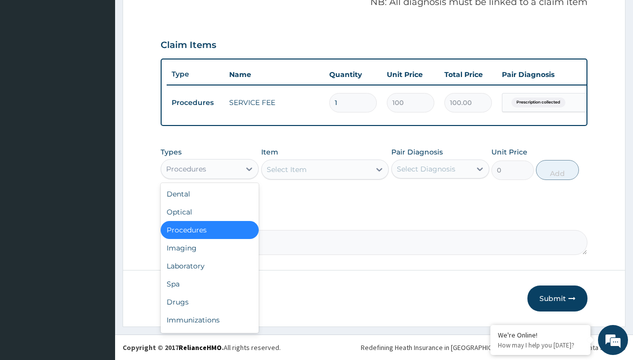
type input "drugs"
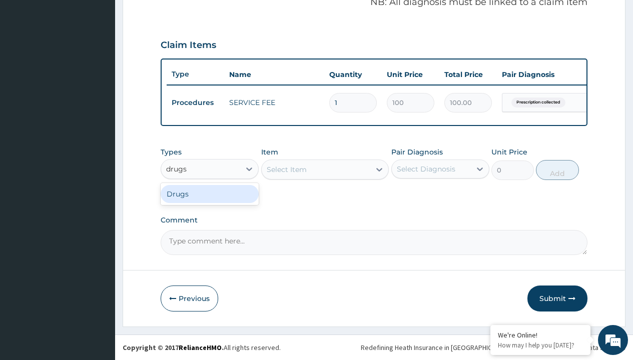
click at [210, 194] on div "Drugs" at bounding box center [210, 194] width 98 height 18
click at [286, 169] on div "Select Item" at bounding box center [325, 170] width 128 height 20
click at [177, 169] on div "Drugs" at bounding box center [177, 169] width 22 height 10
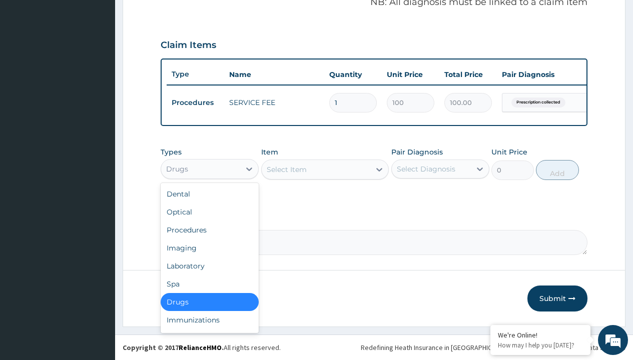
type input "drugs"
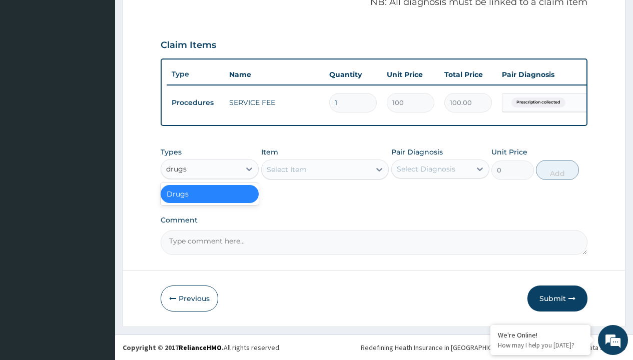
click at [210, 194] on div "Drugs" at bounding box center [210, 194] width 98 height 18
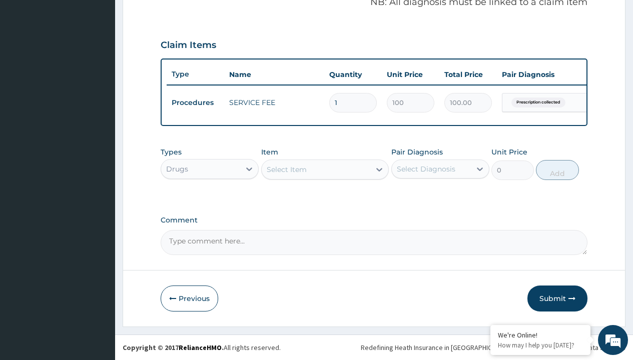
click at [286, 169] on div "Select Item" at bounding box center [287, 170] width 40 height 10
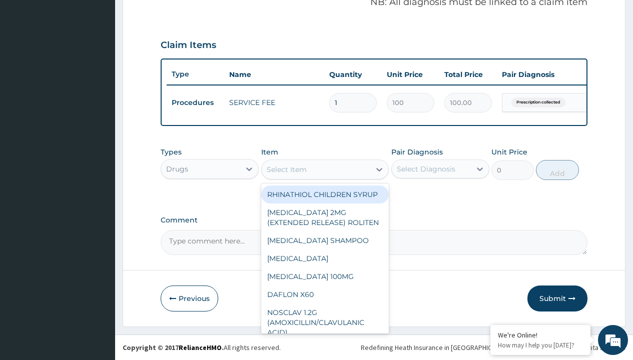
type input "aristobet n eye/nose drop"
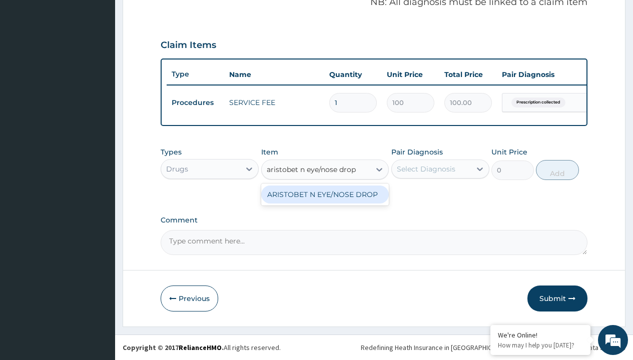
click at [325, 194] on div "ARISTOBET N EYE/NOSE DROP" at bounding box center [325, 195] width 128 height 18
type input "2700"
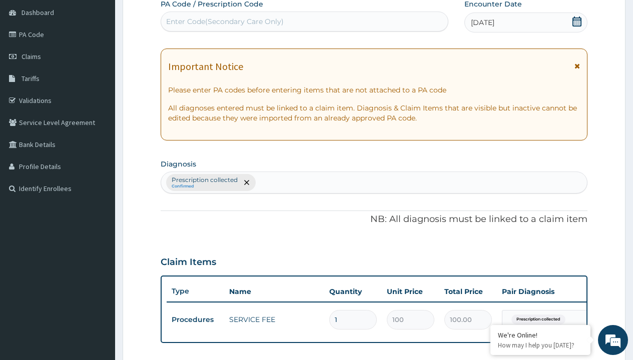
type input "prescription collected"
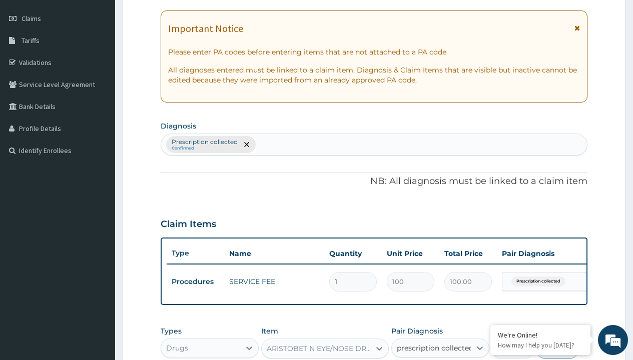
checkbox input "true"
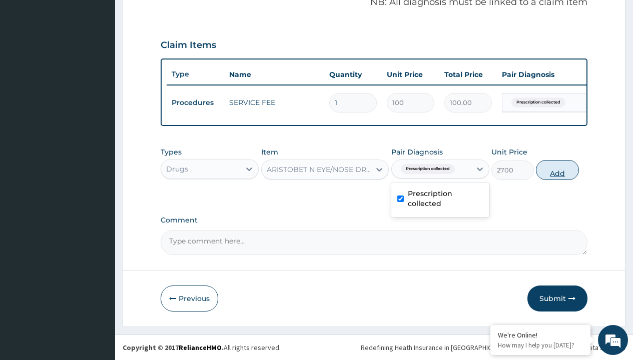
click at [557, 170] on button "Add" at bounding box center [557, 170] width 43 height 20
type input "0"
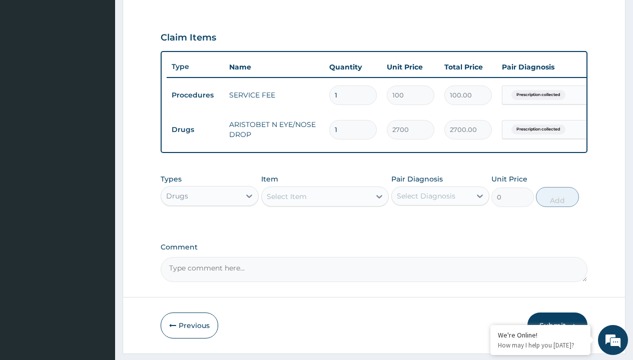
click at [195, 130] on td "Drugs" at bounding box center [196, 130] width 58 height 19
type input "drugs"
click at [210, 228] on div "Drugs" at bounding box center [210, 221] width 98 height 18
click at [286, 202] on div "Select Item" at bounding box center [287, 197] width 40 height 10
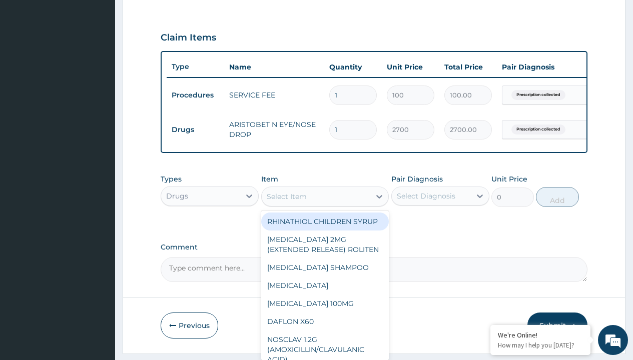
type input "amoxicillin suspension emmox/bott"
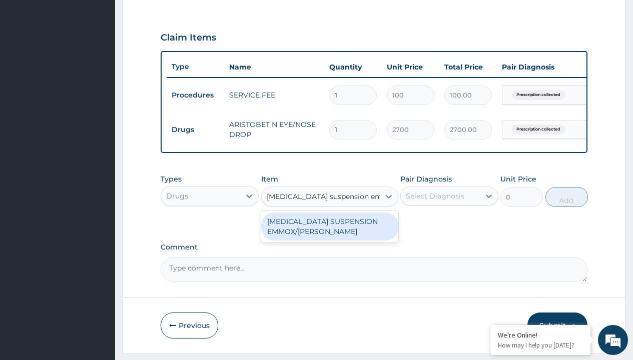
click at [329, 234] on div "AMOXICILLIN SUSPENSION EMMOX/BOTT" at bounding box center [329, 227] width 137 height 28
type input "1995"
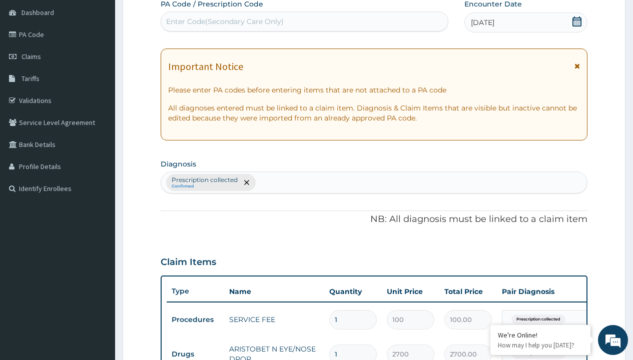
type input "prescription collected"
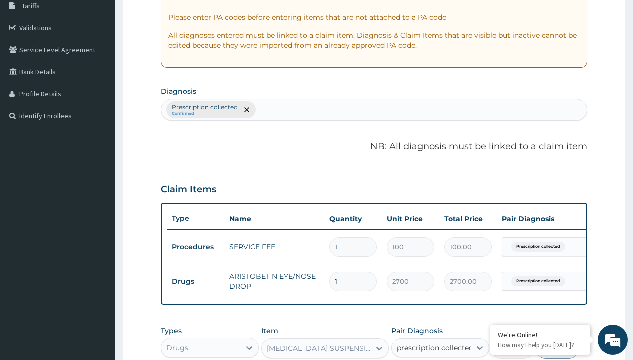
checkbox input "true"
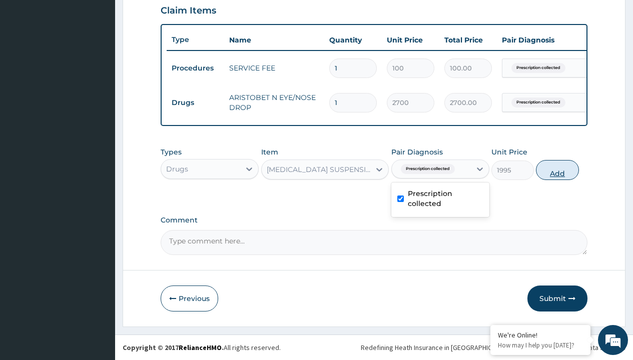
click at [557, 170] on button "Add" at bounding box center [557, 170] width 43 height 20
type input "0"
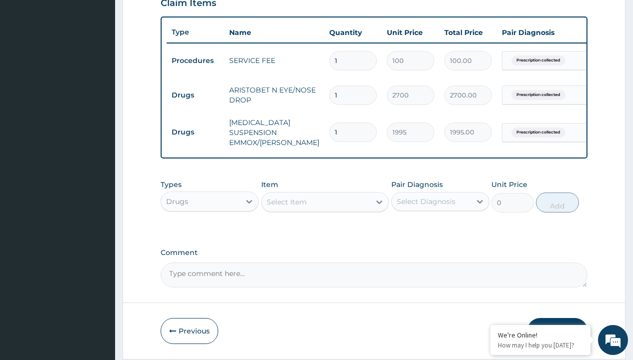
click at [195, 95] on td "Drugs" at bounding box center [196, 95] width 58 height 19
type input "drugs"
click at [210, 234] on div "Drugs" at bounding box center [210, 227] width 98 height 18
click at [286, 207] on div "Select Item" at bounding box center [287, 202] width 40 height 10
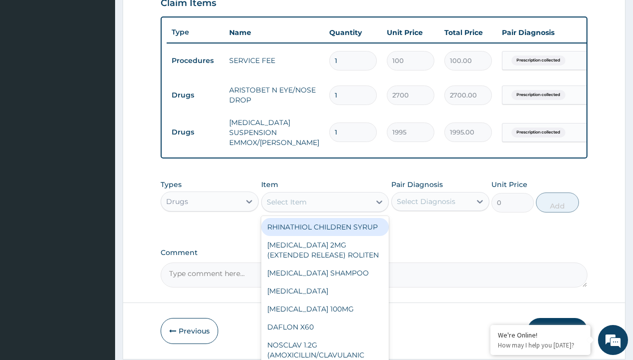
type input "cetirizine syrup (cetidyn)"
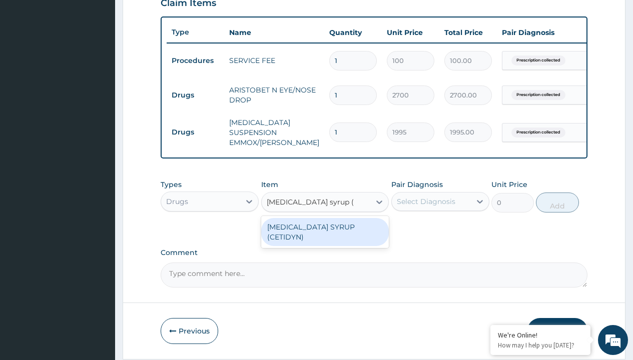
click at [325, 234] on div "CETIRIZINE SYRUP (CETIDYN)" at bounding box center [325, 232] width 128 height 28
type input "2200"
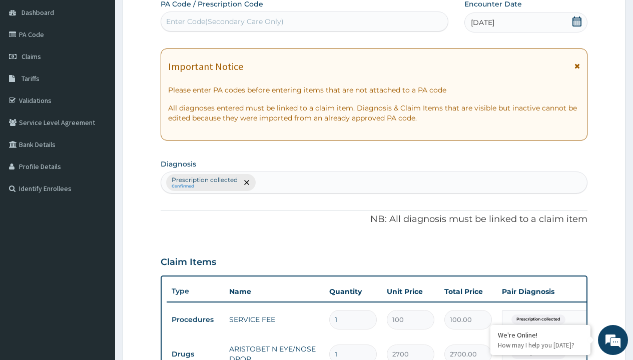
type input "prescription collected"
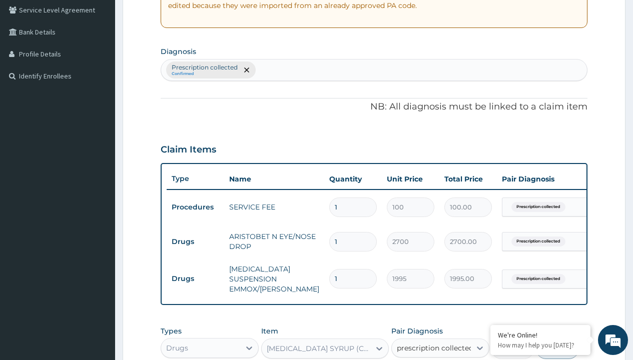
checkbox input "true"
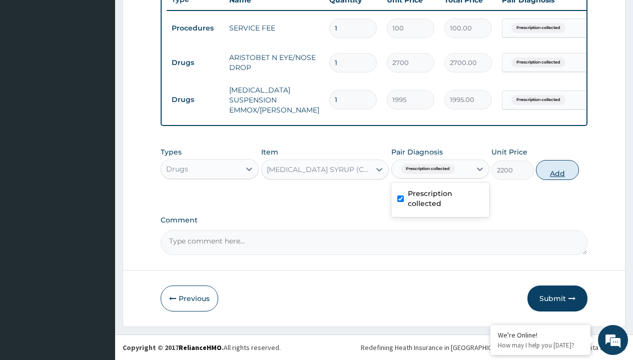
click at [557, 170] on button "Add" at bounding box center [557, 170] width 43 height 20
type input "0"
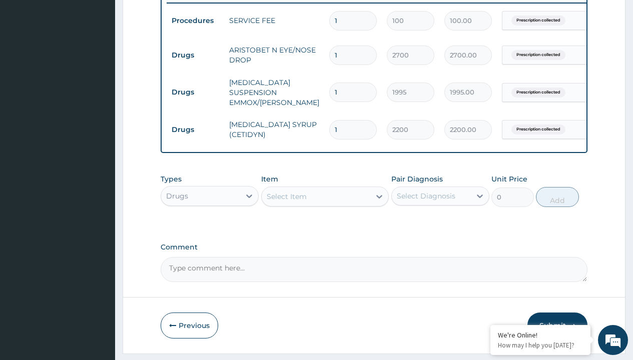
click at [195, 55] on td "Drugs" at bounding box center [196, 55] width 58 height 19
type input "drugs"
click at [210, 228] on div "Drugs" at bounding box center [210, 221] width 98 height 18
click at [286, 202] on div "Select Item" at bounding box center [287, 197] width 40 height 10
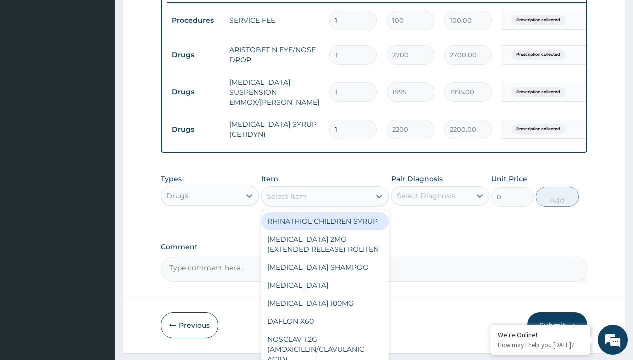
type input "otrivin nasal drop"
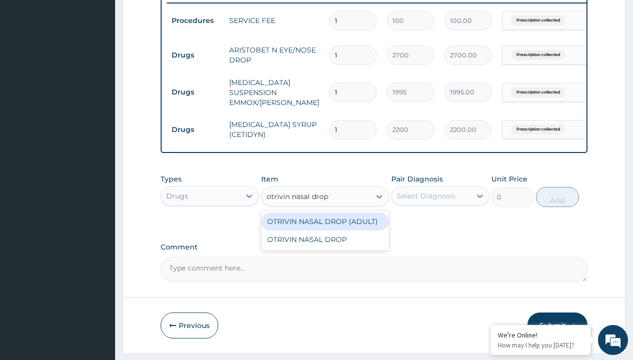
click at [325, 229] on div "OTRIVIN NASAL DROP (ADULT)" at bounding box center [325, 222] width 128 height 18
type input "12160"
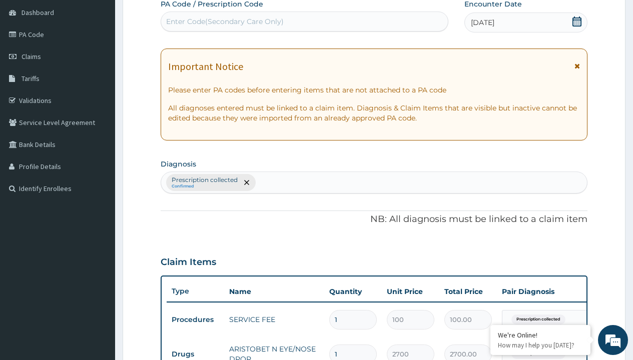
type input "prescription collected"
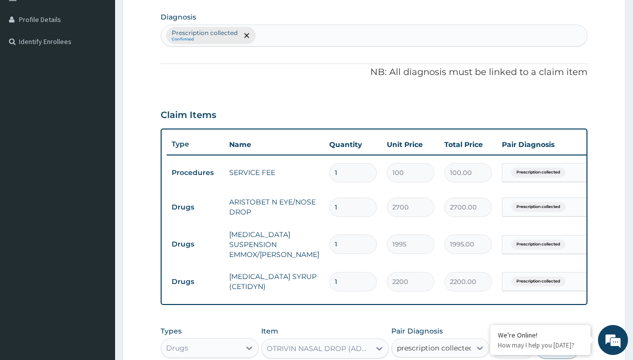
checkbox input "true"
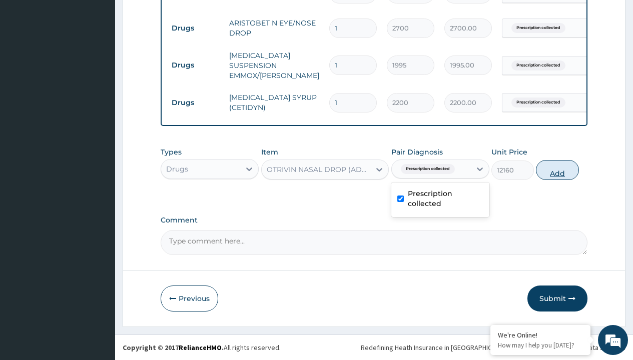
click at [557, 170] on button "Add" at bounding box center [557, 170] width 43 height 20
type input "0"
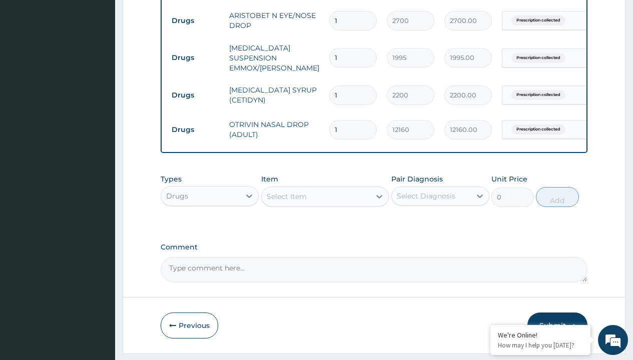
click at [195, 21] on td "Drugs" at bounding box center [196, 21] width 58 height 19
type input "procedures"
click at [210, 228] on div "Procedures" at bounding box center [210, 221] width 98 height 18
click at [286, 202] on div "Select Item" at bounding box center [287, 197] width 40 height 10
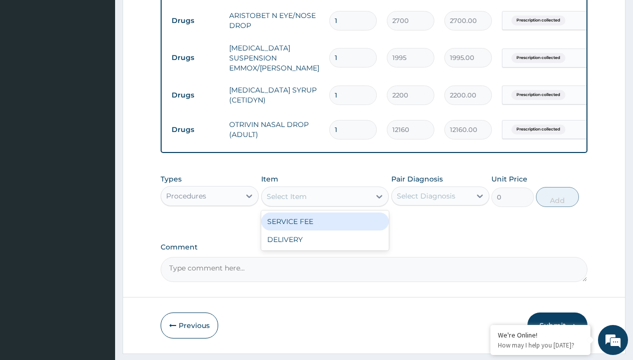
type input "delivery"
click at [325, 229] on div "DELIVERY" at bounding box center [325, 222] width 128 height 18
type input "2000"
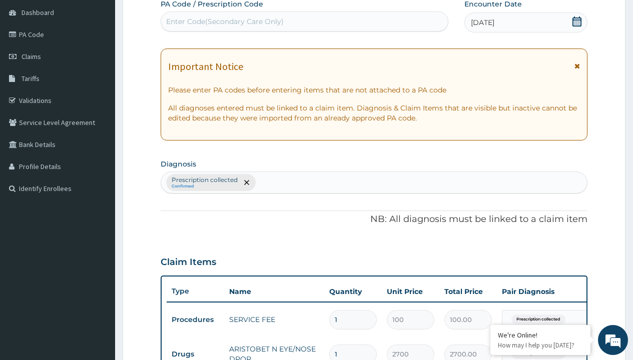
type input "prescription collected"
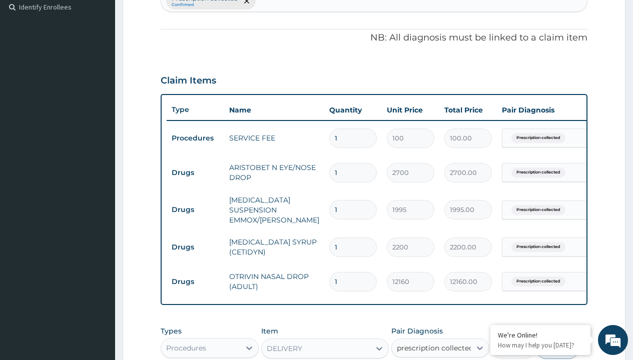
checkbox input "true"
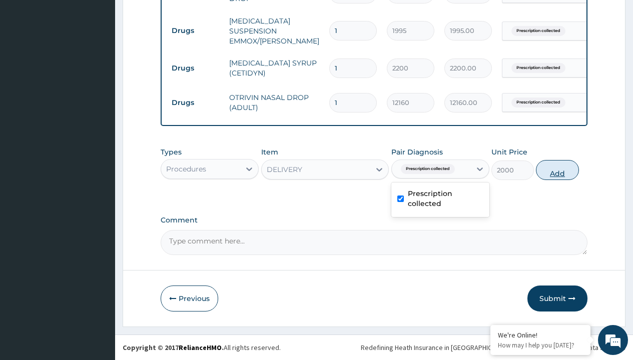
click at [557, 170] on button "Add" at bounding box center [557, 170] width 43 height 20
type input "0"
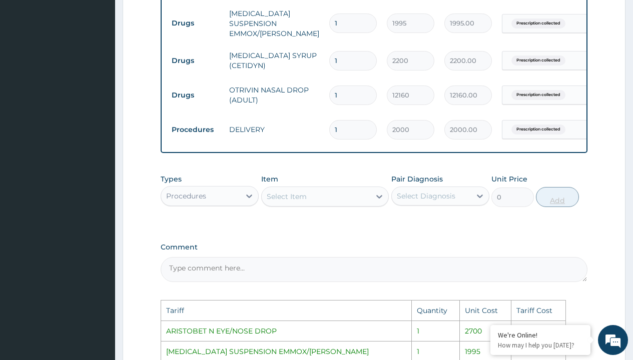
scroll to position [710, 0]
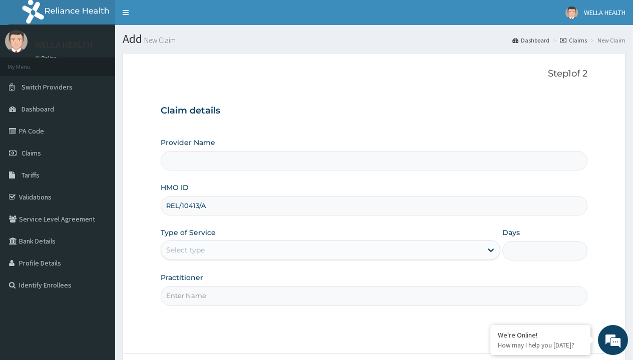
type input "REL/10413/A"
type input "WellaHealth"
click at [185, 250] on div "Select type" at bounding box center [185, 250] width 39 height 10
type input ","
